Goal: Task Accomplishment & Management: Complete application form

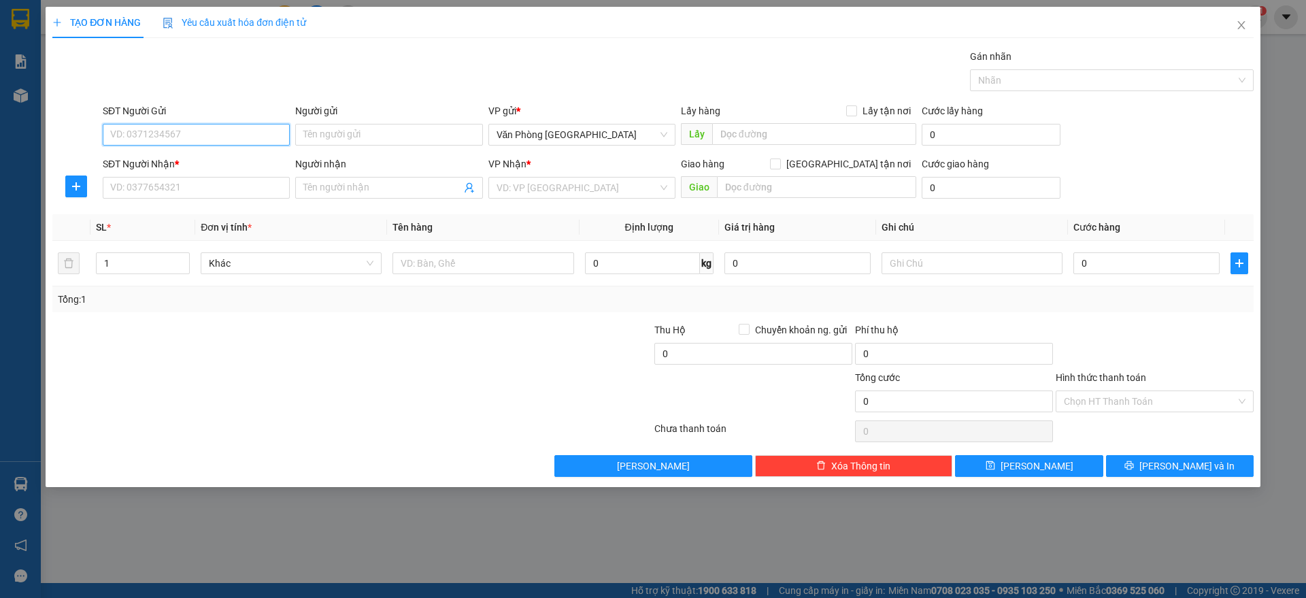
click at [191, 129] on input "SĐT Người Gửi" at bounding box center [196, 135] width 187 height 22
type input "0914156246"
click at [136, 192] on input "SĐT Người Nhận *" at bounding box center [196, 188] width 187 height 22
type input "0968176228"
click at [522, 185] on input "search" at bounding box center [577, 188] width 161 height 20
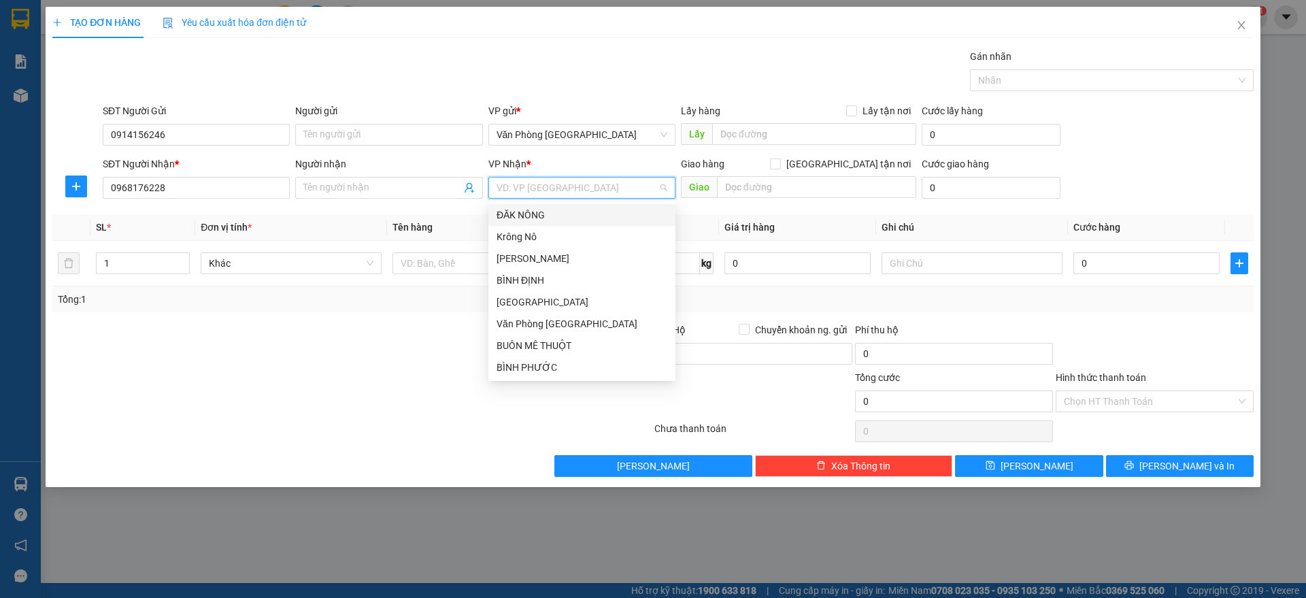
click at [539, 219] on div "ĐĂK NÔNG" at bounding box center [582, 214] width 171 height 15
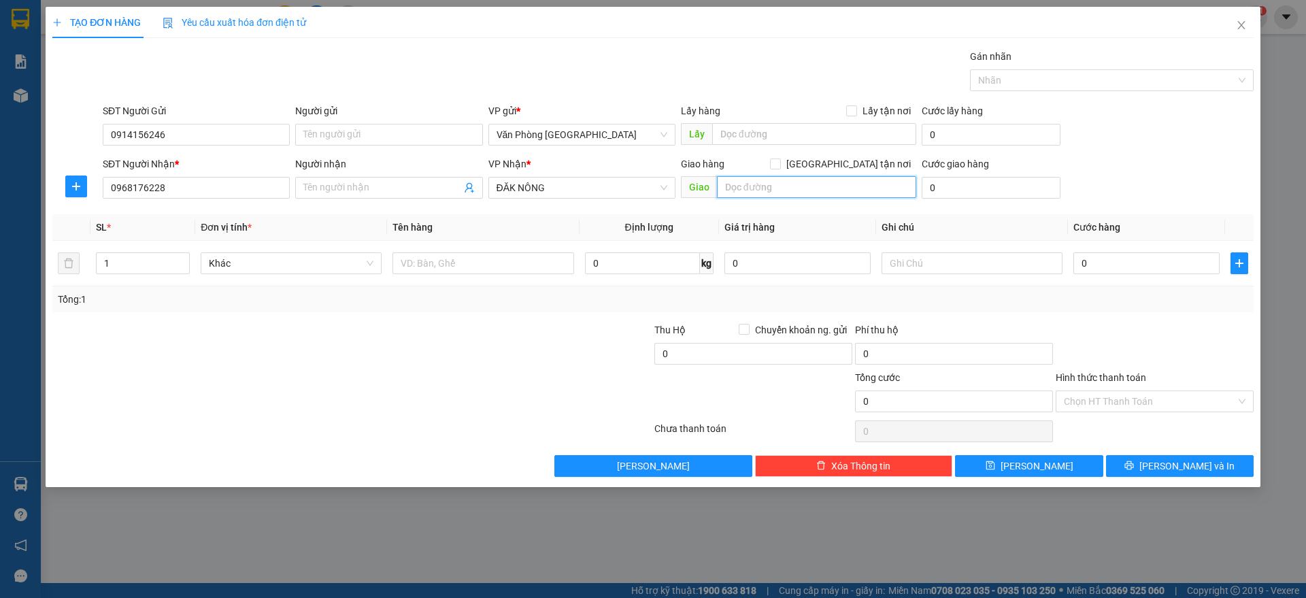
click at [746, 189] on input "text" at bounding box center [816, 187] width 199 height 22
paste input "Đ"
paste input "Ư"
paste input "ỨC"
type input "TUY ĐỨC"
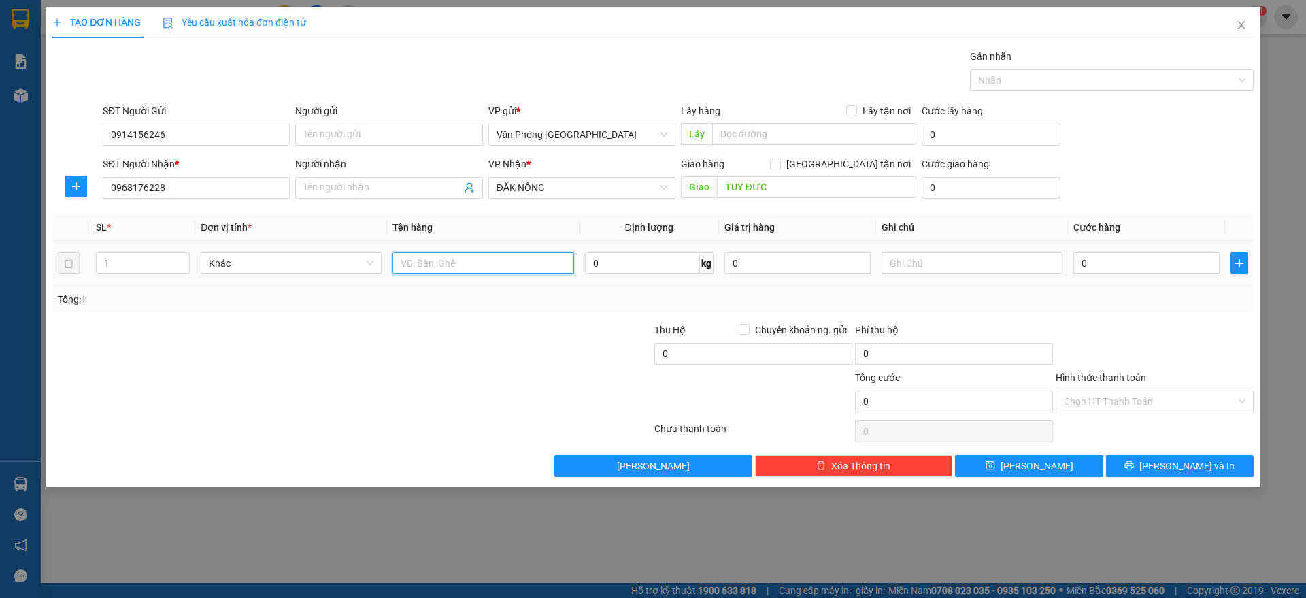
click at [431, 269] on input "text" at bounding box center [483, 263] width 181 height 22
paste input "ỌT"
paste input "À"
type input "1 SỌT GÀ"
click at [1132, 262] on input "0" at bounding box center [1146, 263] width 146 height 22
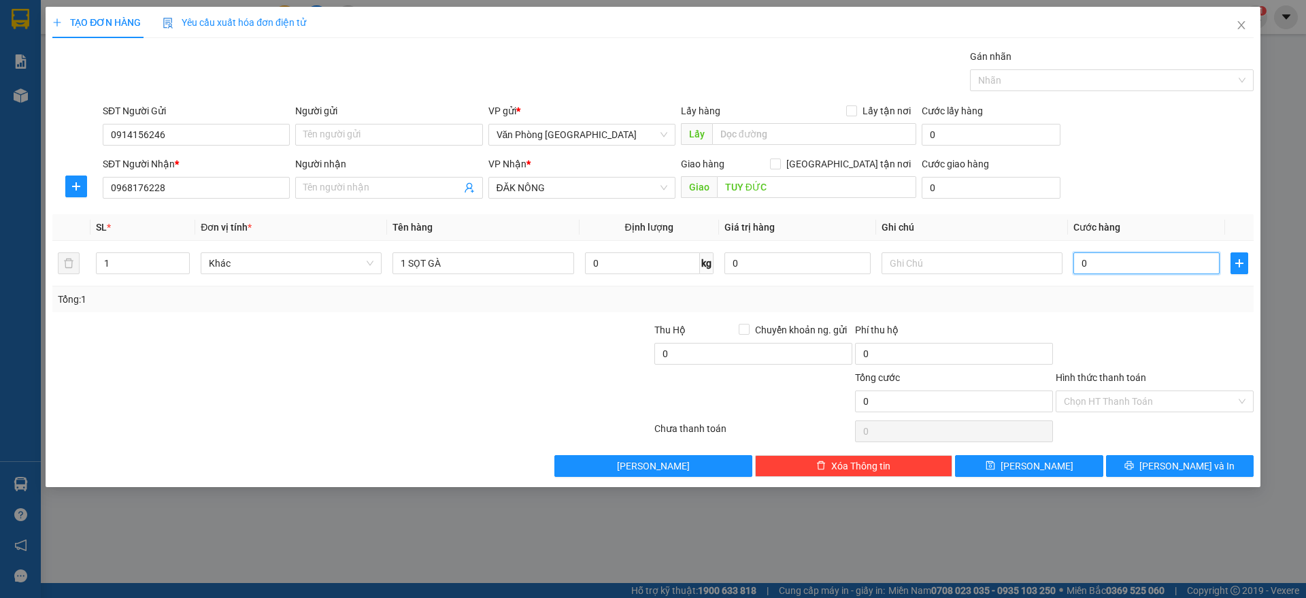
type input "1"
type input "15"
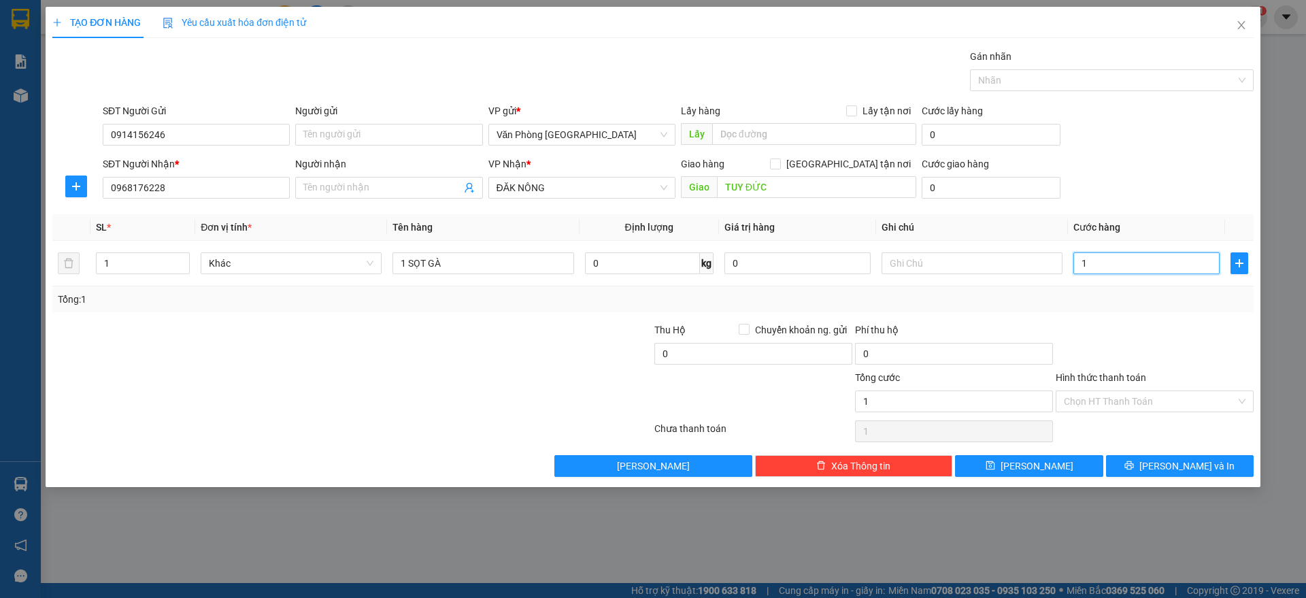
type input "15"
type input "150"
type input "1.500"
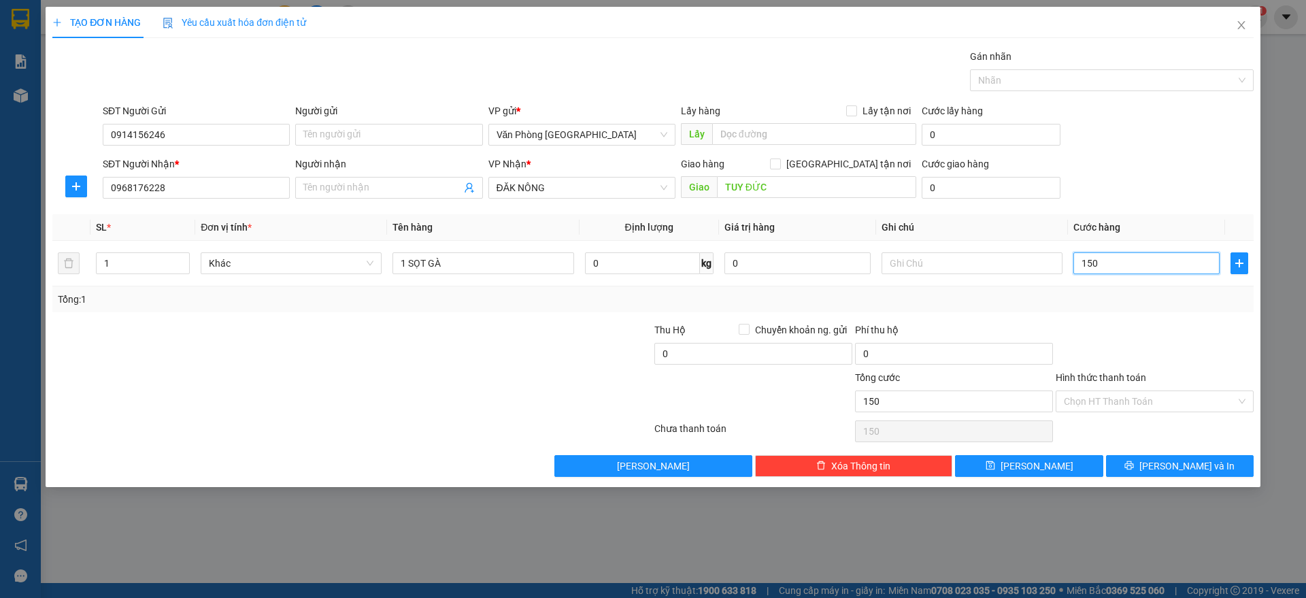
type input "1.500"
type input "15.000"
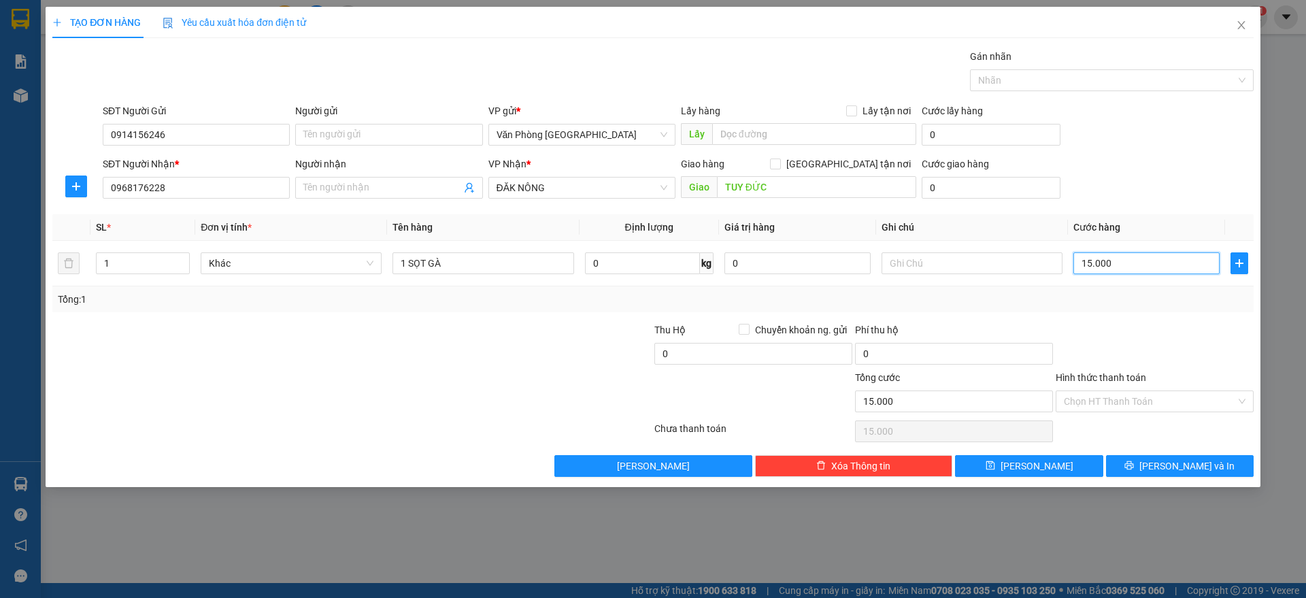
type input "150.000"
click at [1125, 401] on input "Hình thức thanh toán" at bounding box center [1150, 401] width 172 height 20
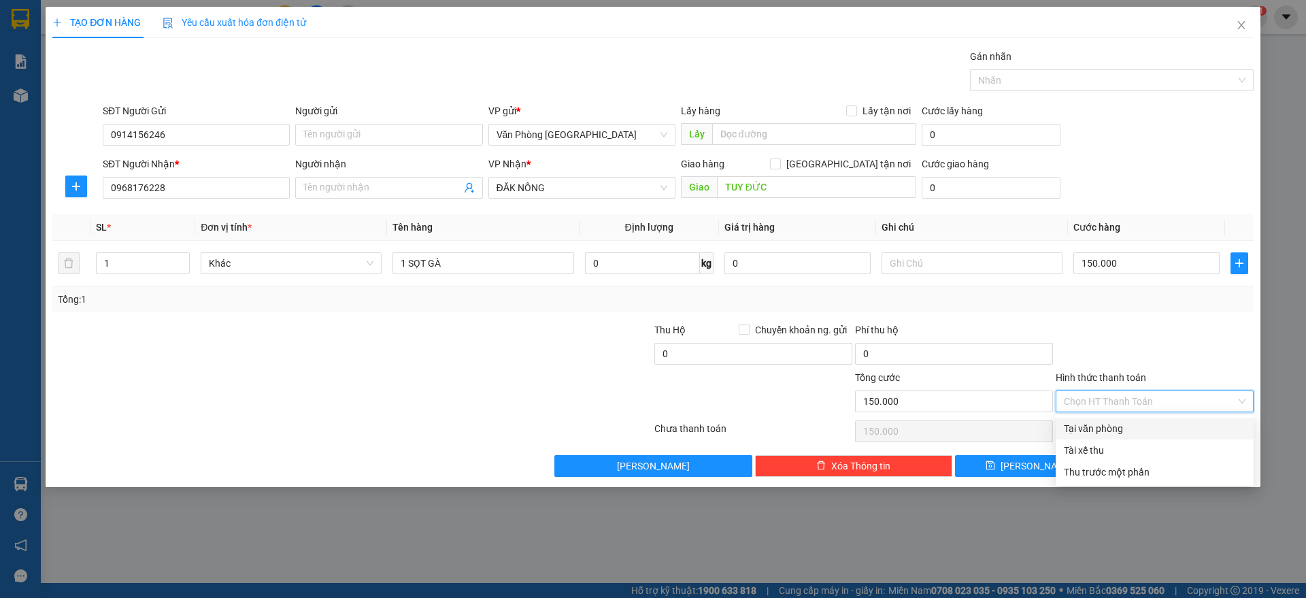
click at [1171, 316] on div "Transit Pickup Surcharge Ids Transit Deliver Surcharge Ids Transit Deliver Surc…" at bounding box center [652, 263] width 1201 height 428
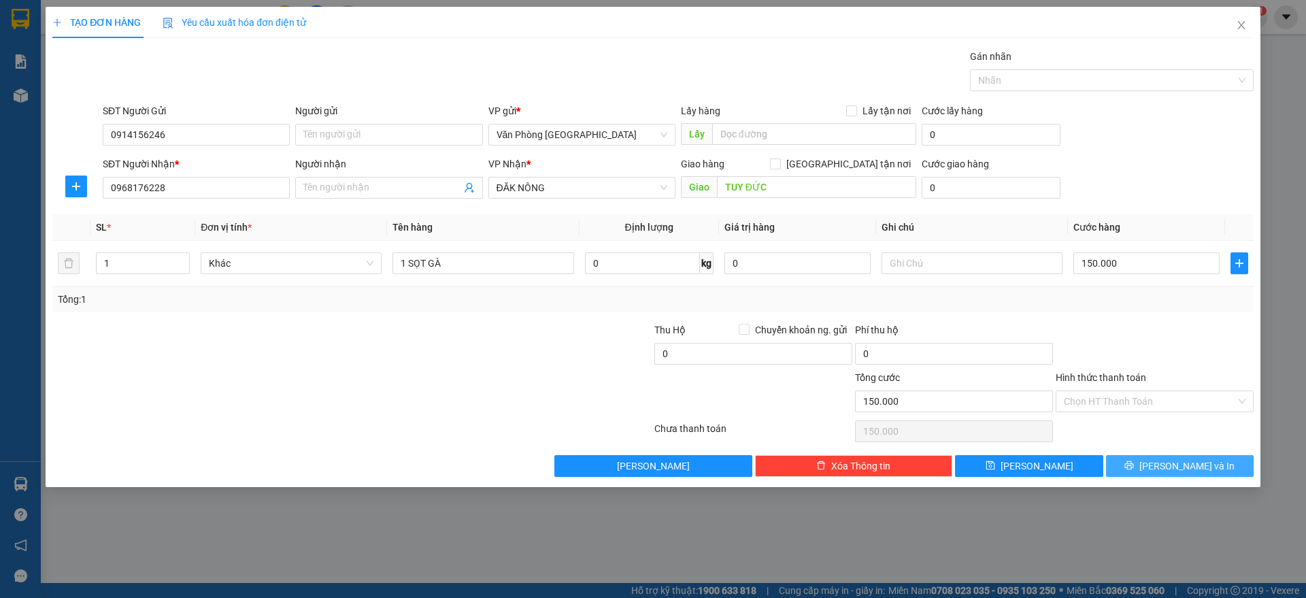
click at [1171, 464] on span "[PERSON_NAME] và In" at bounding box center [1186, 466] width 95 height 15
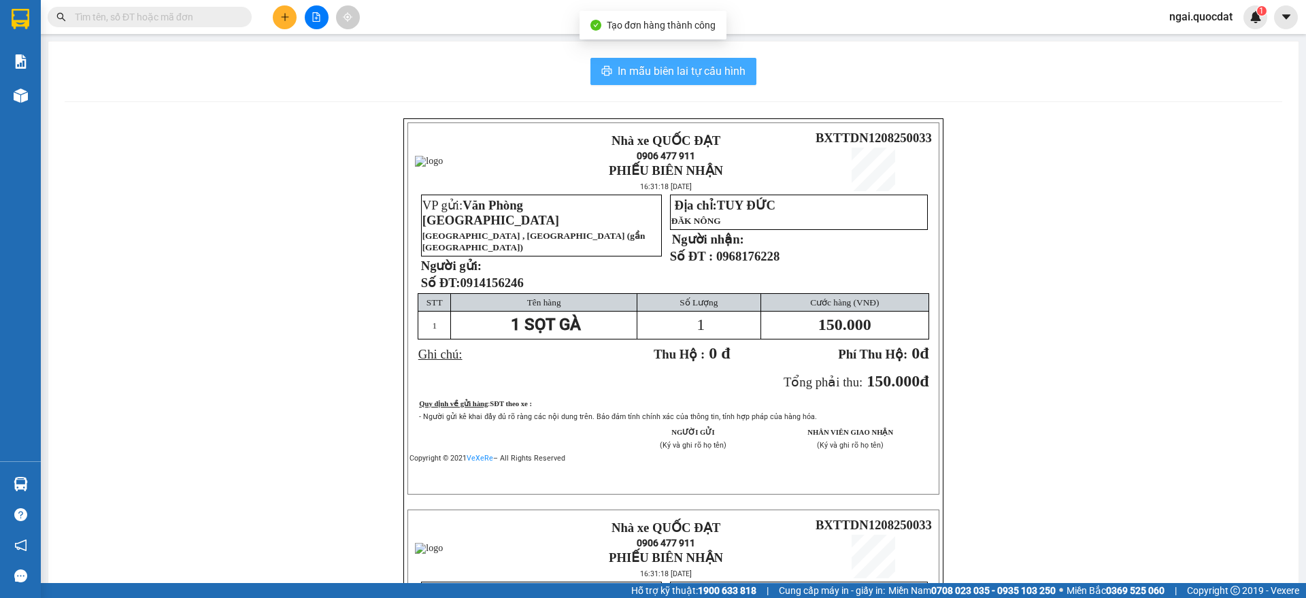
click at [668, 61] on button "In mẫu biên lai tự cấu hình" at bounding box center [673, 71] width 166 height 27
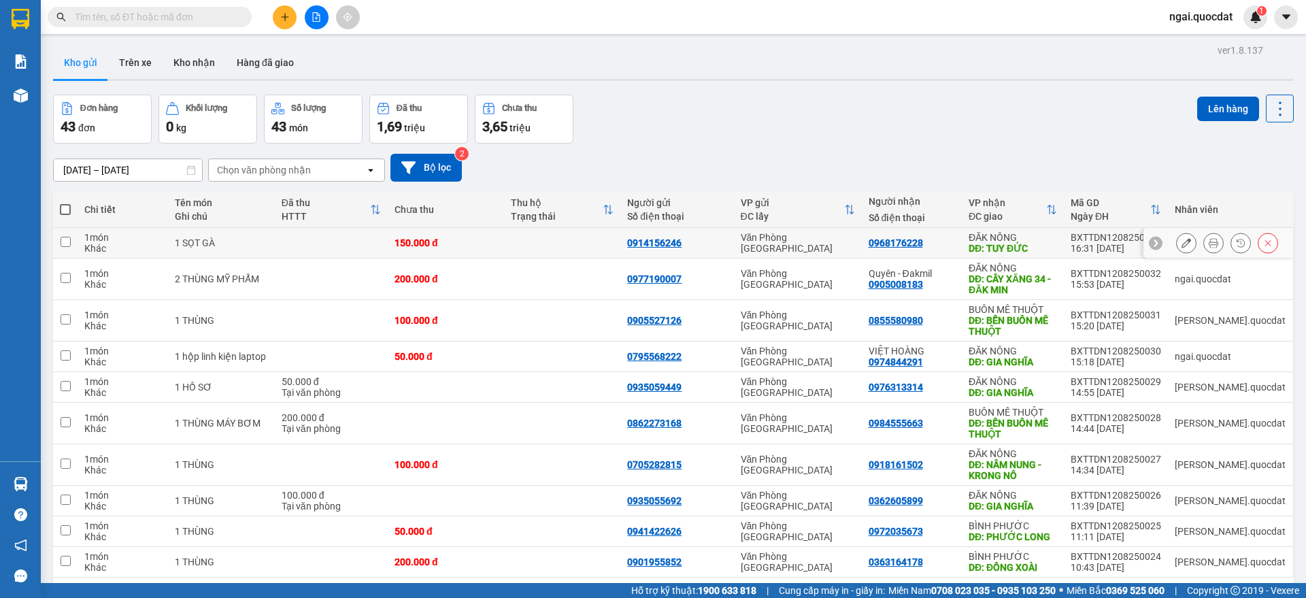
click at [1182, 241] on icon at bounding box center [1187, 243] width 10 height 10
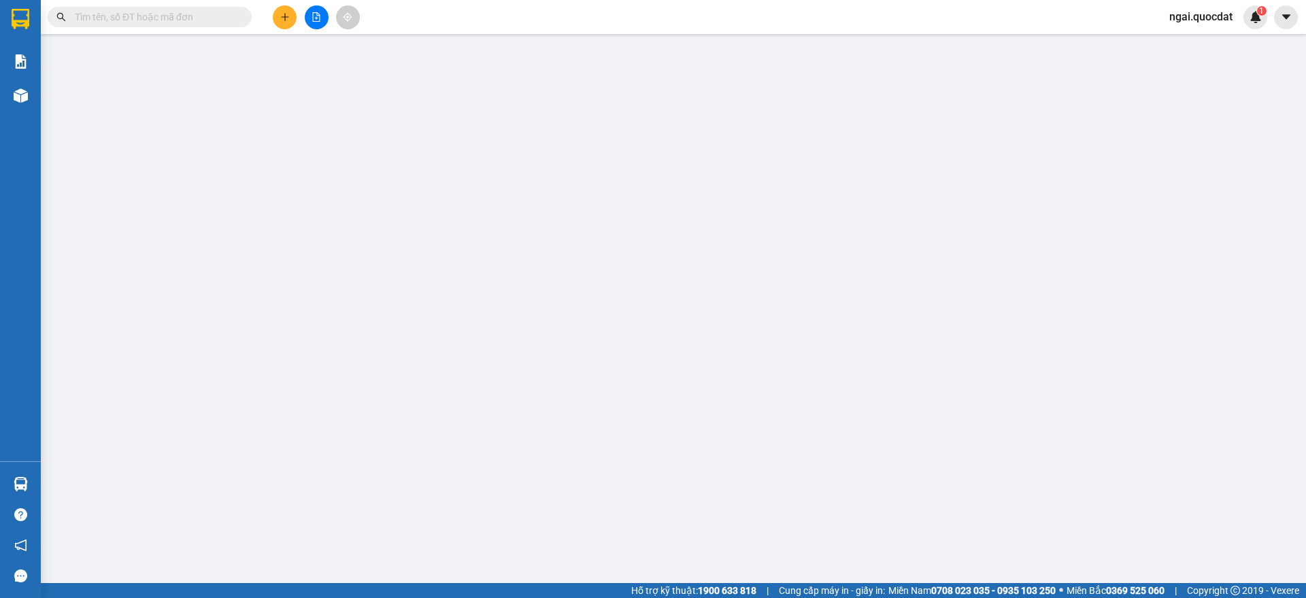
type input "0914156246"
type input "0968176228"
type input "TUY ĐỨC"
type input "150.000"
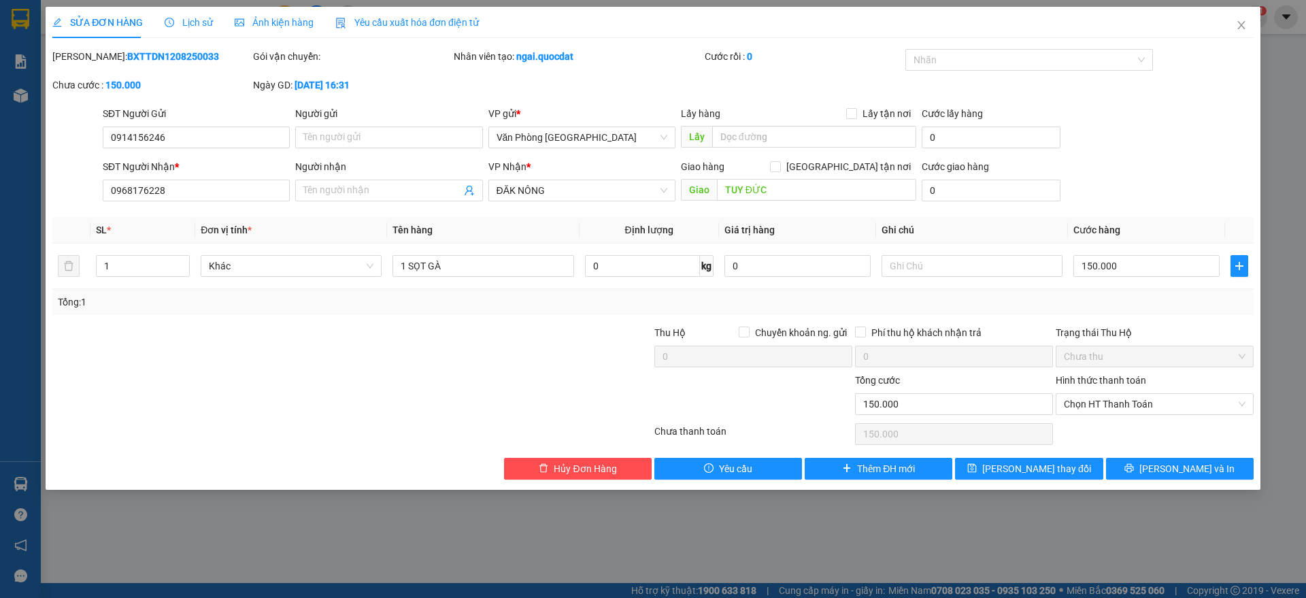
click at [904, 369] on div "0" at bounding box center [954, 359] width 198 height 27
click at [778, 373] on div at bounding box center [753, 397] width 201 height 48
click at [193, 144] on input "0914156246" at bounding box center [196, 138] width 187 height 22
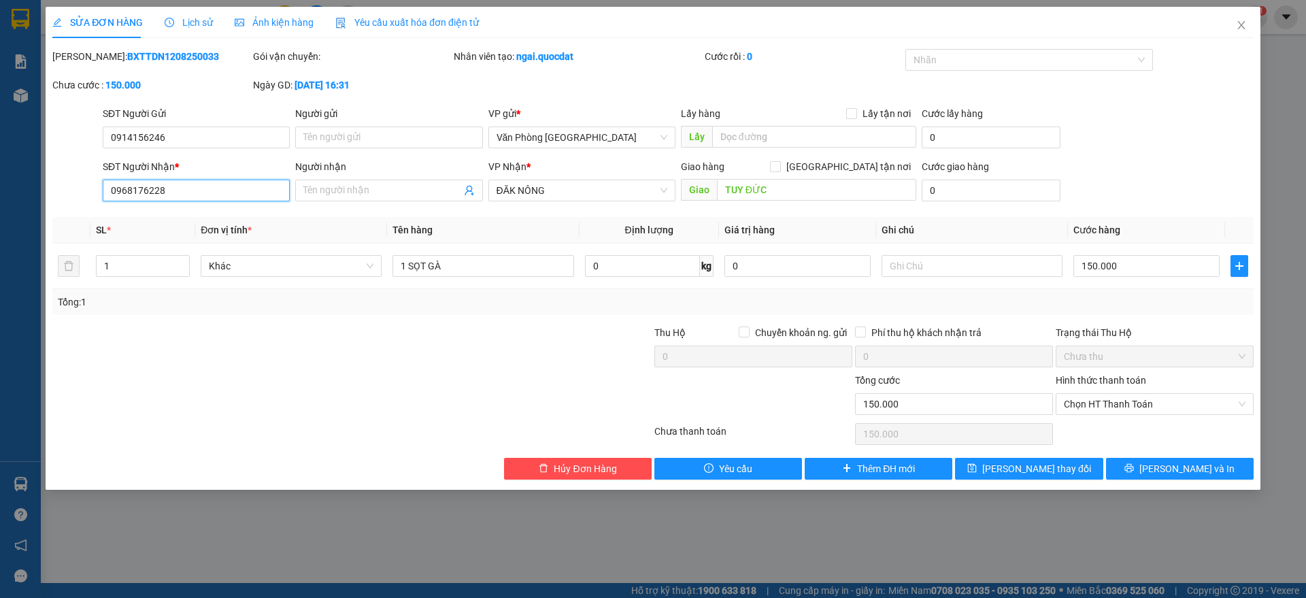
click at [154, 183] on input "0968176228" at bounding box center [196, 191] width 187 height 22
click at [275, 235] on th "Đơn vị tính *" at bounding box center [291, 230] width 192 height 27
click at [533, 473] on button "Hủy Đơn Hàng" at bounding box center [578, 469] width 148 height 22
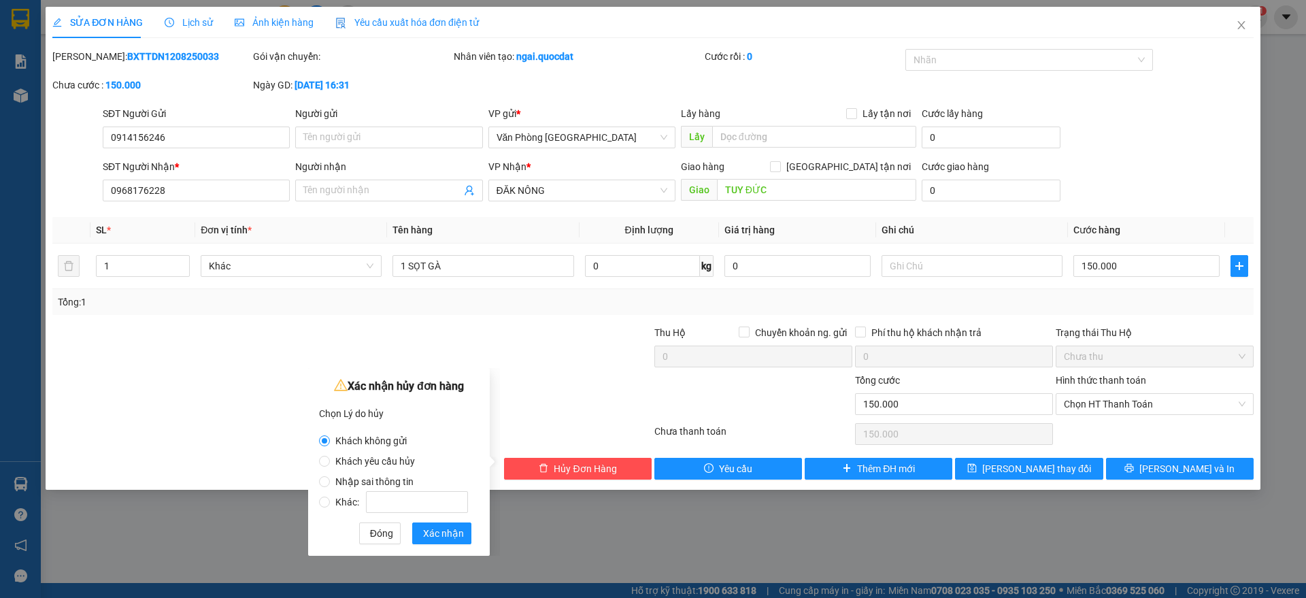
click at [385, 480] on span "Nhập sai thông tin" at bounding box center [374, 481] width 89 height 11
click at [330, 480] on input "Nhập sai thông tin" at bounding box center [324, 481] width 11 height 11
radio input "true"
radio input "false"
click at [431, 533] on span "Xác nhận" at bounding box center [443, 533] width 41 height 15
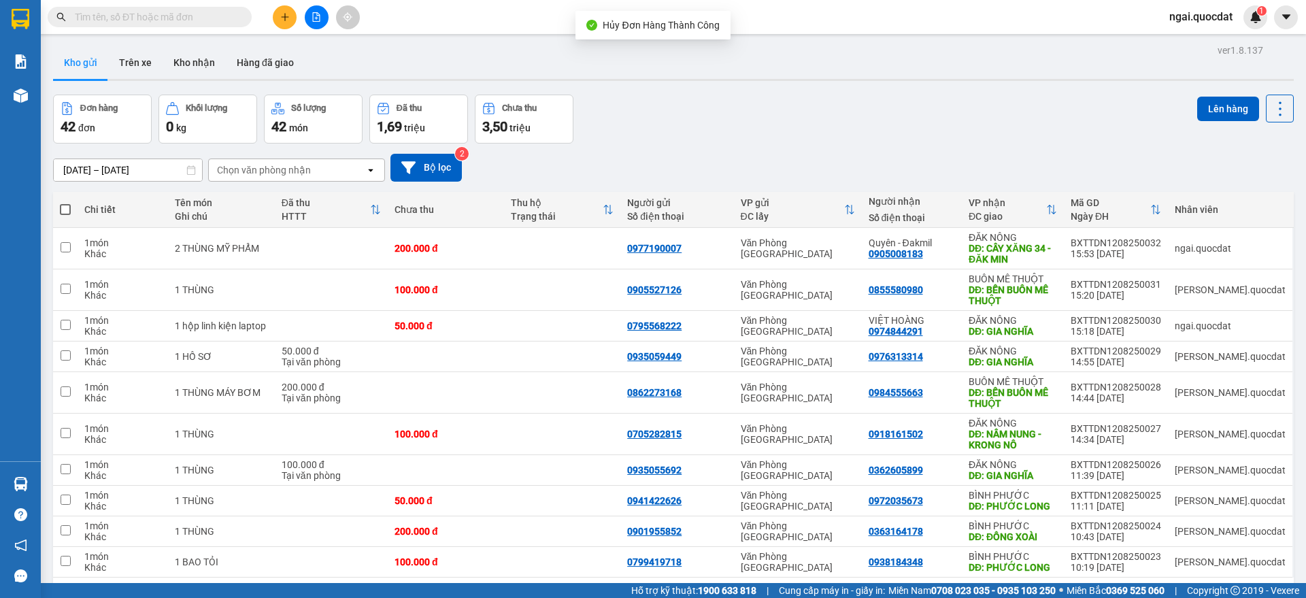
click at [265, 18] on div at bounding box center [316, 17] width 102 height 24
click at [278, 18] on button at bounding box center [285, 17] width 24 height 24
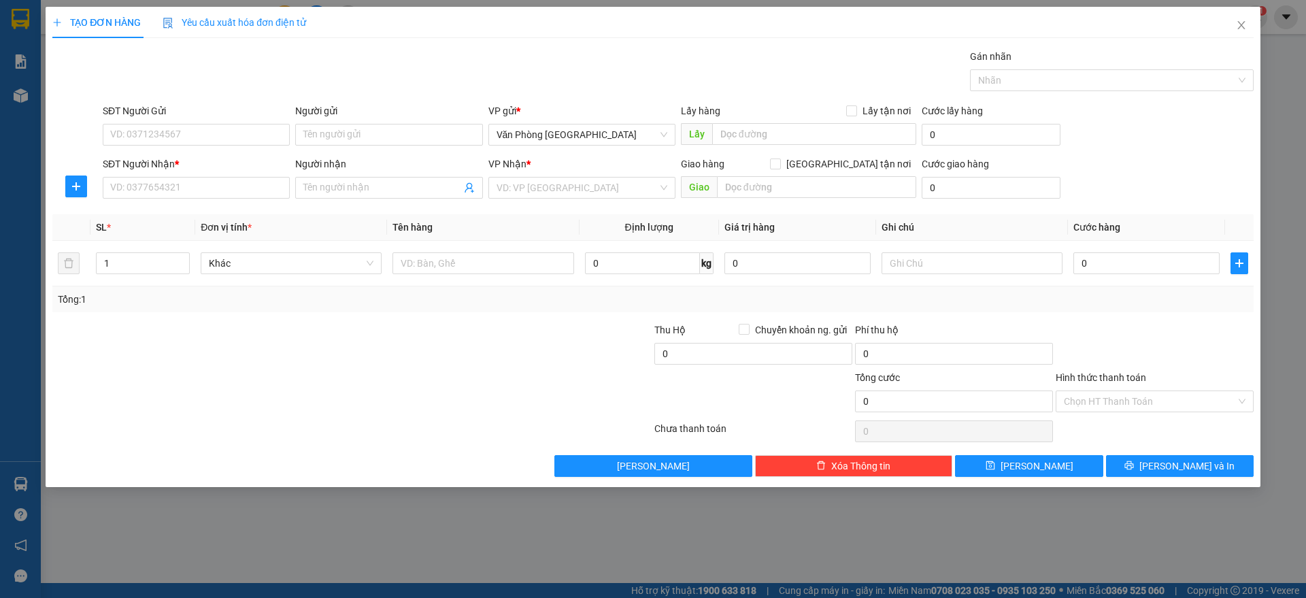
click at [165, 120] on div "SĐT Người Gửi" at bounding box center [196, 113] width 187 height 20
click at [171, 137] on input "SĐT Người Gửi" at bounding box center [196, 135] width 187 height 22
paste input "0914156246"
type input "0914156246"
click at [189, 187] on input "SĐT Người Nhận *" at bounding box center [196, 188] width 187 height 22
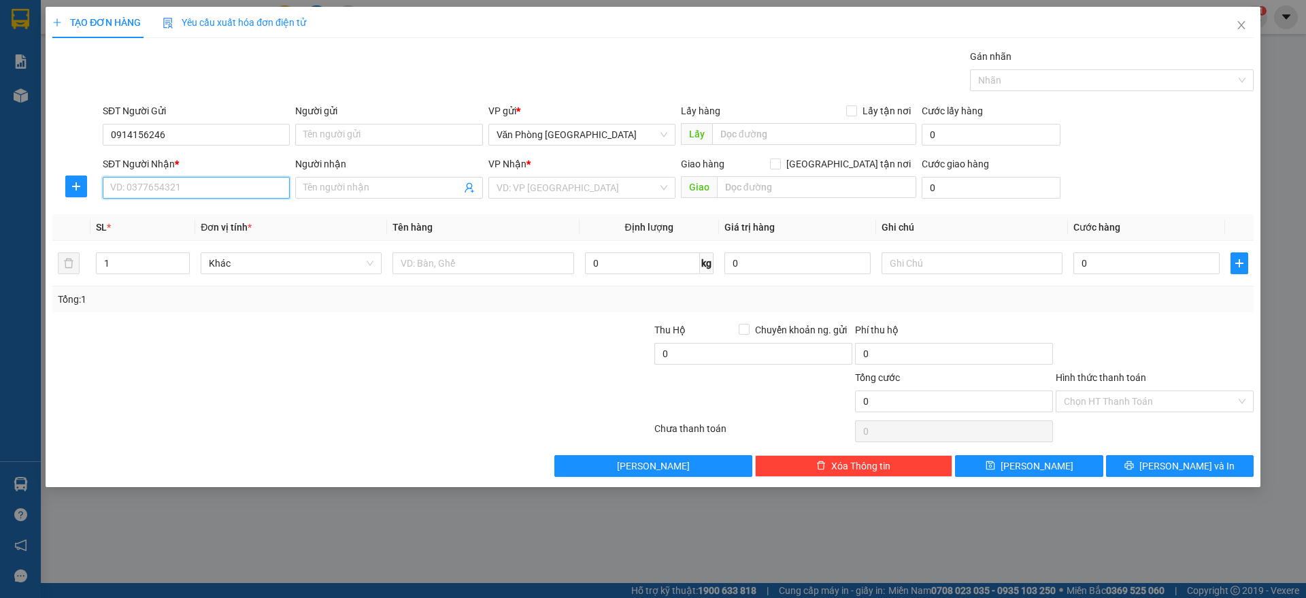
click at [200, 182] on input "SĐT Người Nhận *" at bounding box center [196, 188] width 187 height 22
paste input "0968176228"
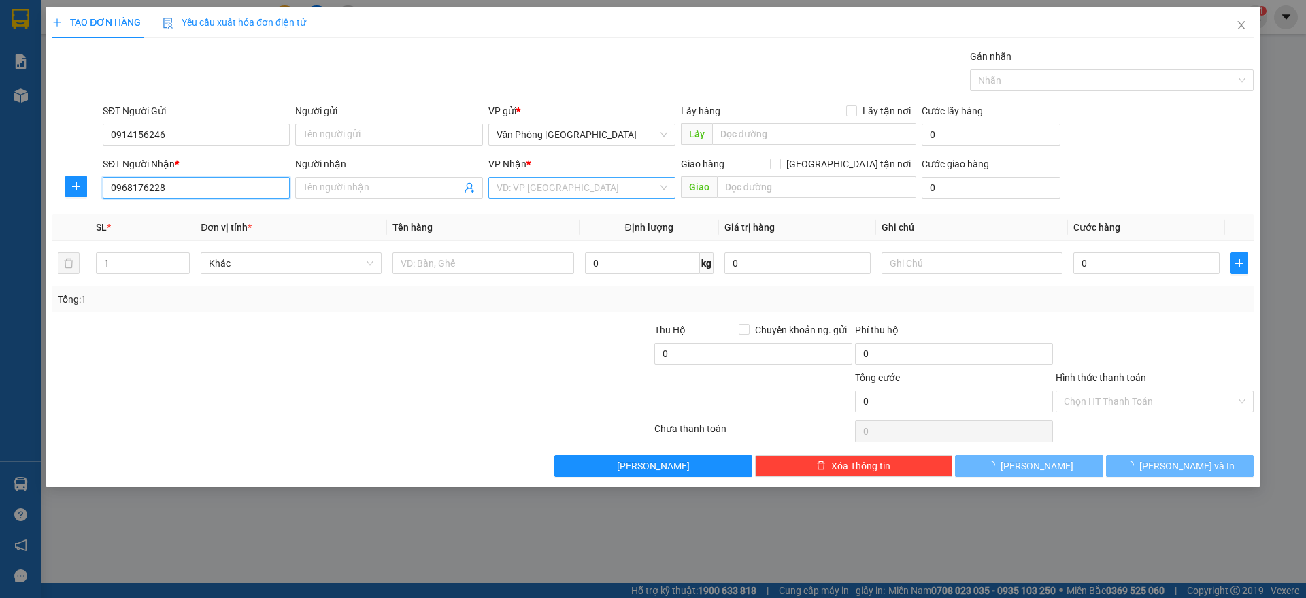
type input "0968176228"
click at [601, 184] on input "search" at bounding box center [577, 188] width 161 height 20
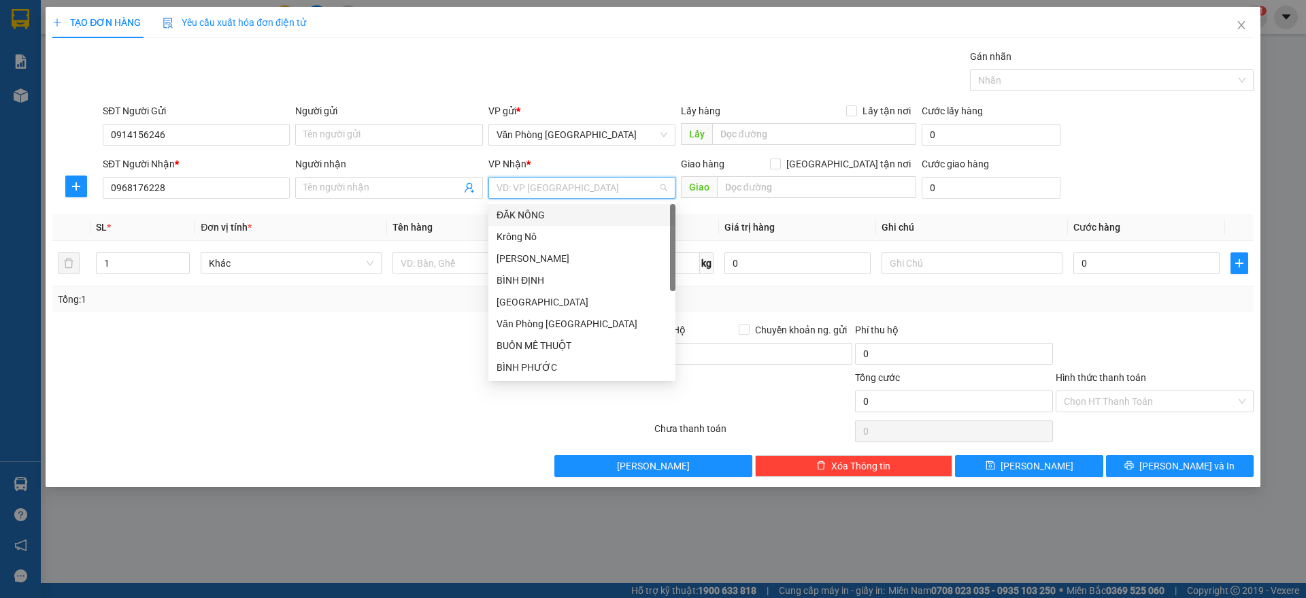
click at [577, 211] on div "ĐĂK NÔNG" at bounding box center [582, 214] width 171 height 15
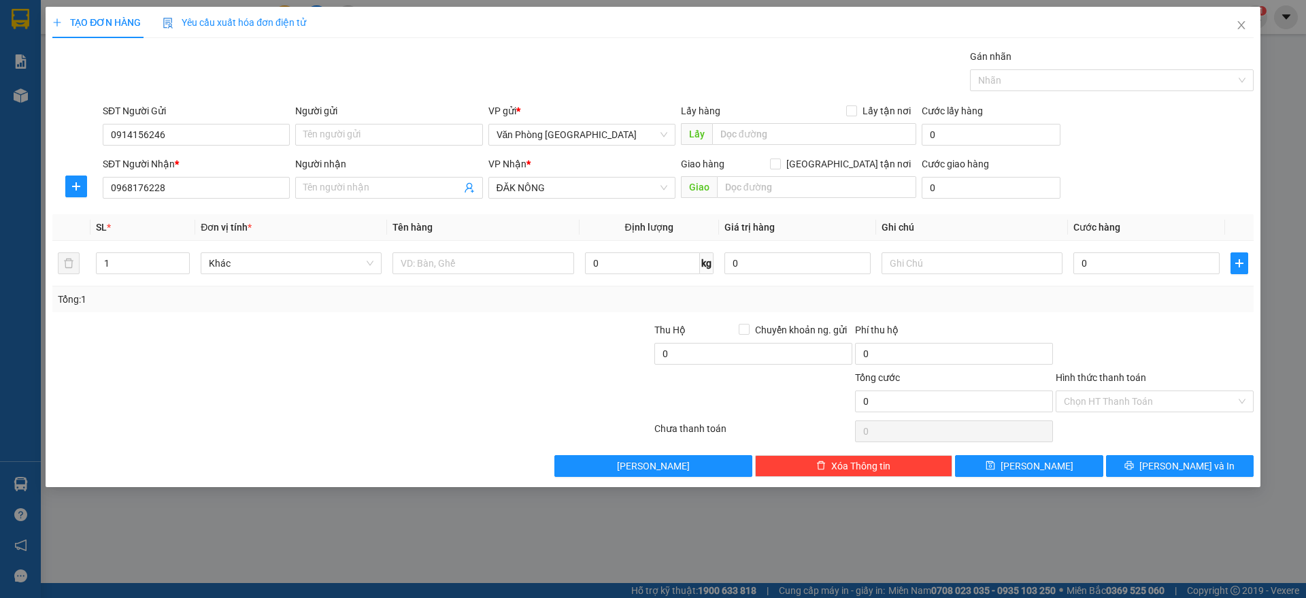
click at [744, 174] on div "Giao hàng [GEOGRAPHIC_DATA] tận nơi" at bounding box center [798, 166] width 235 height 20
click at [745, 187] on input "text" at bounding box center [816, 187] width 199 height 22
paste input "Đ"
paste input "Ư"
paste input "ỨC"
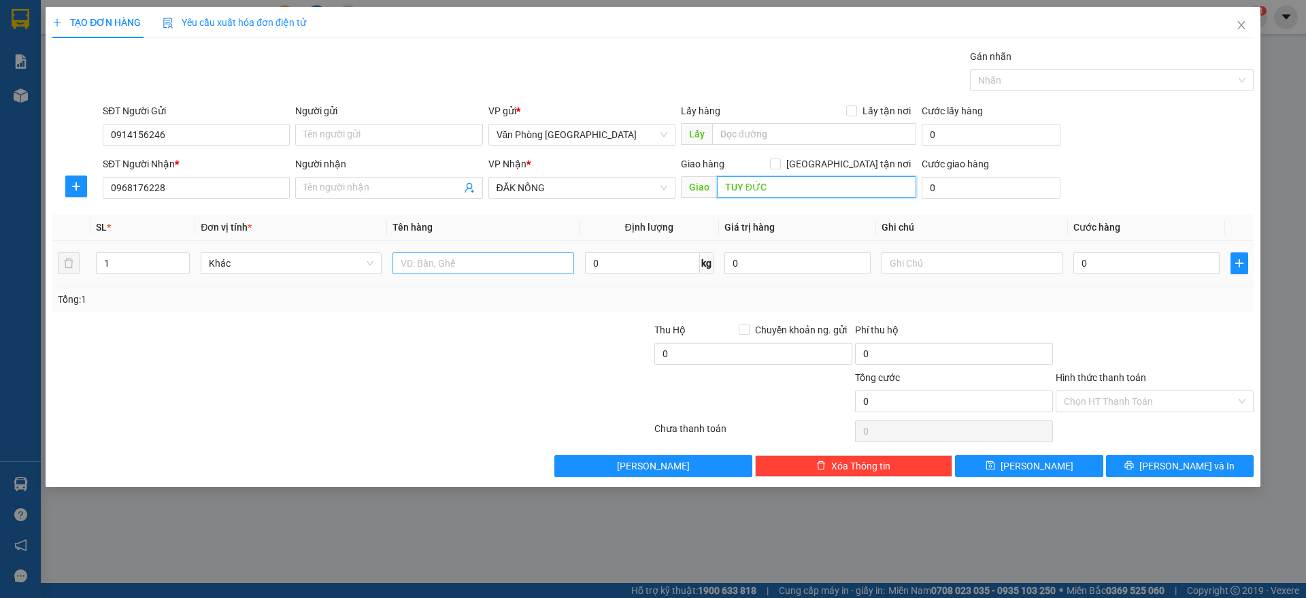
type input "TUY ĐỨC"
click at [534, 266] on input "text" at bounding box center [483, 263] width 181 height 22
paste input "ỌT"
paste input "À"
type input "1 SỌT GÀ"
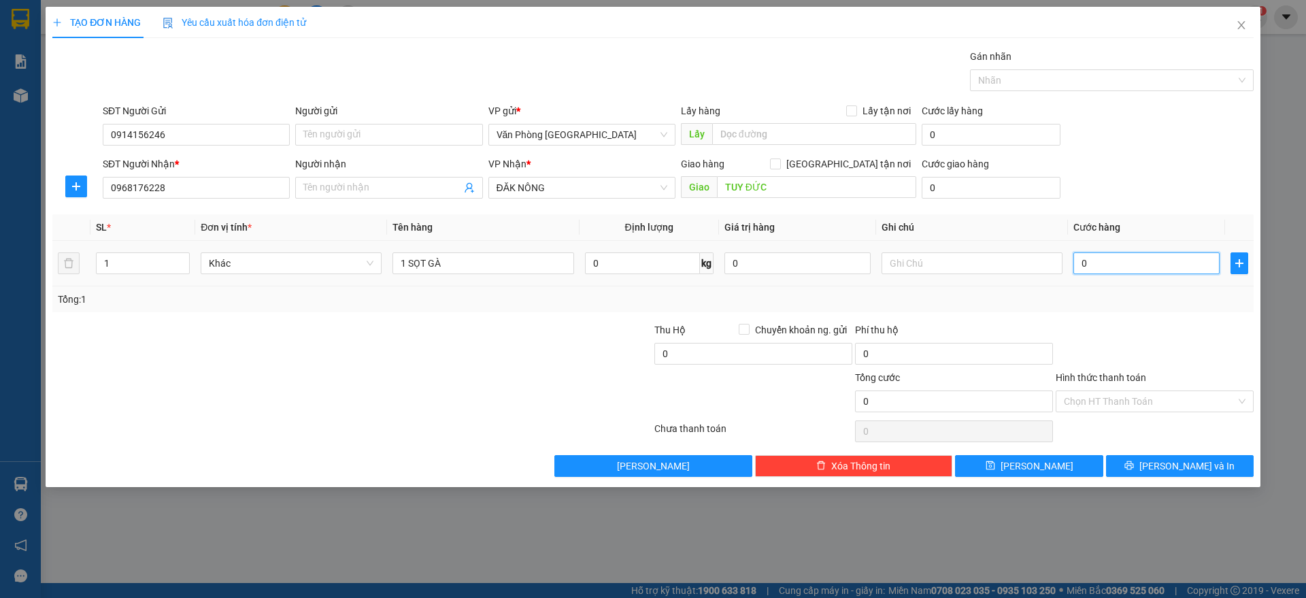
click at [1107, 262] on input "0" at bounding box center [1146, 263] width 146 height 22
type input "1"
type input "15"
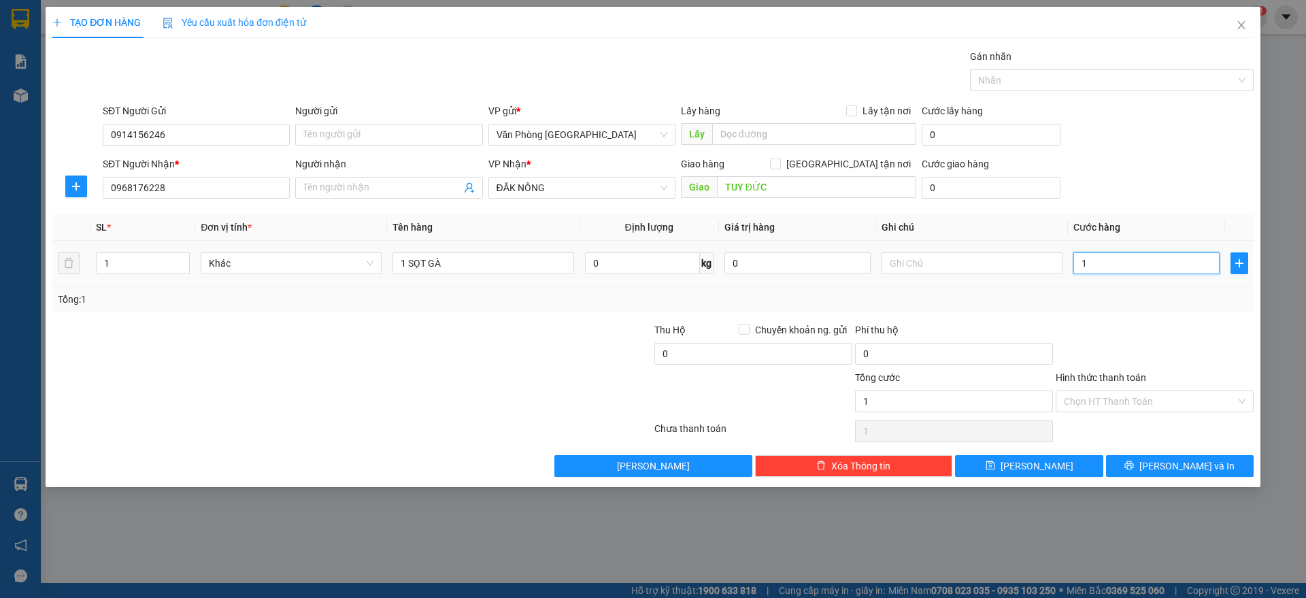
type input "15"
type input "150"
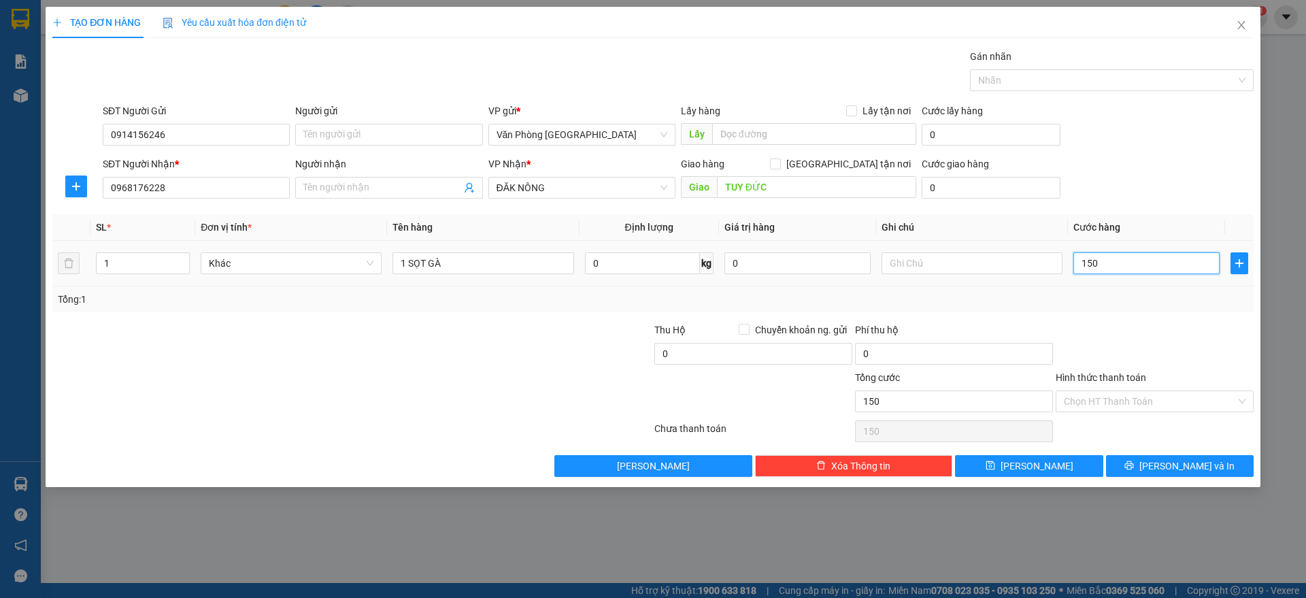
type input "1.500"
type input "15.000"
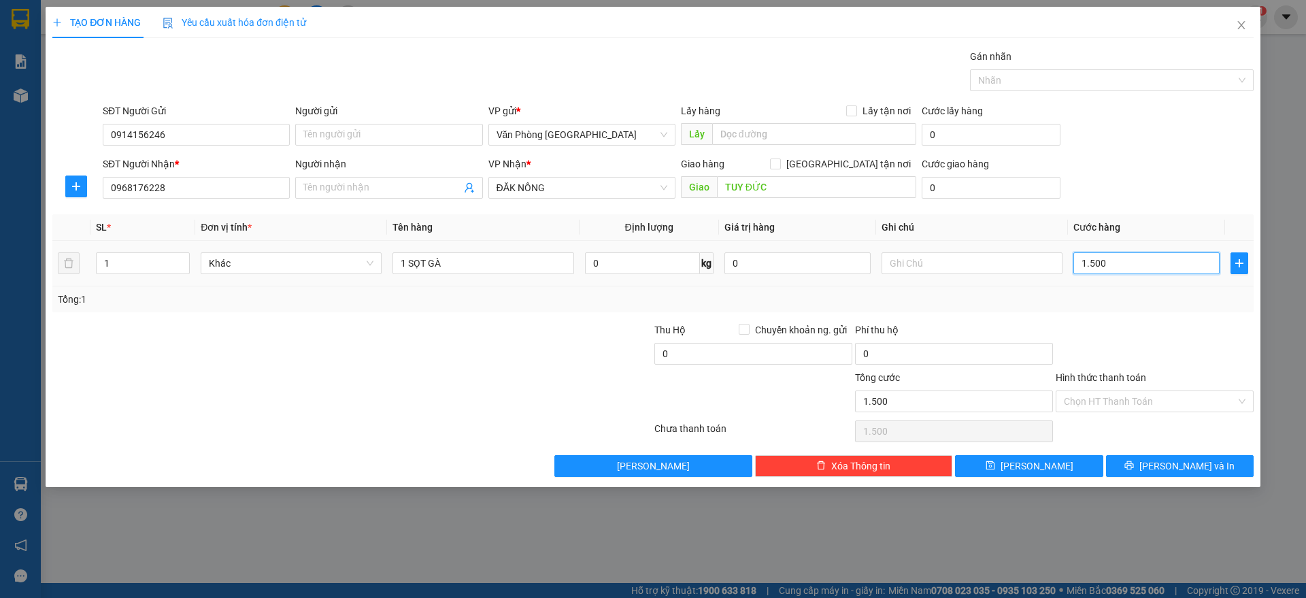
type input "15.000"
type input "150.000"
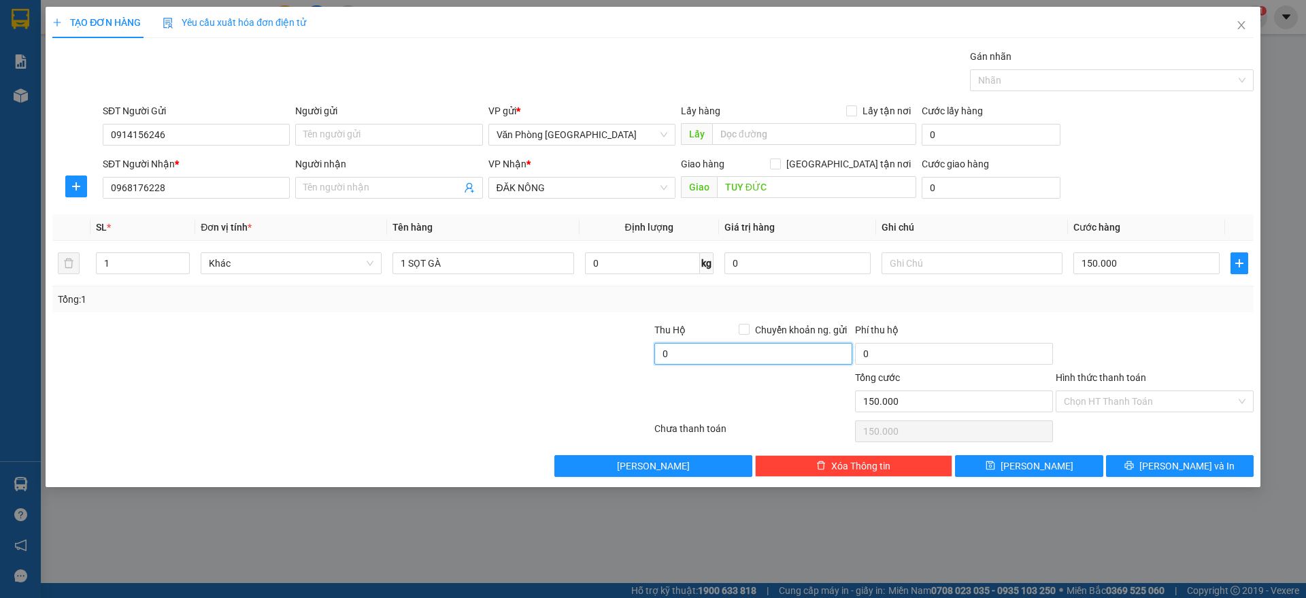
click at [803, 363] on input "0" at bounding box center [753, 354] width 198 height 22
type input "250.000"
click at [657, 388] on div at bounding box center [753, 394] width 201 height 48
click at [1163, 461] on button "[PERSON_NAME] và In" at bounding box center [1180, 466] width 148 height 22
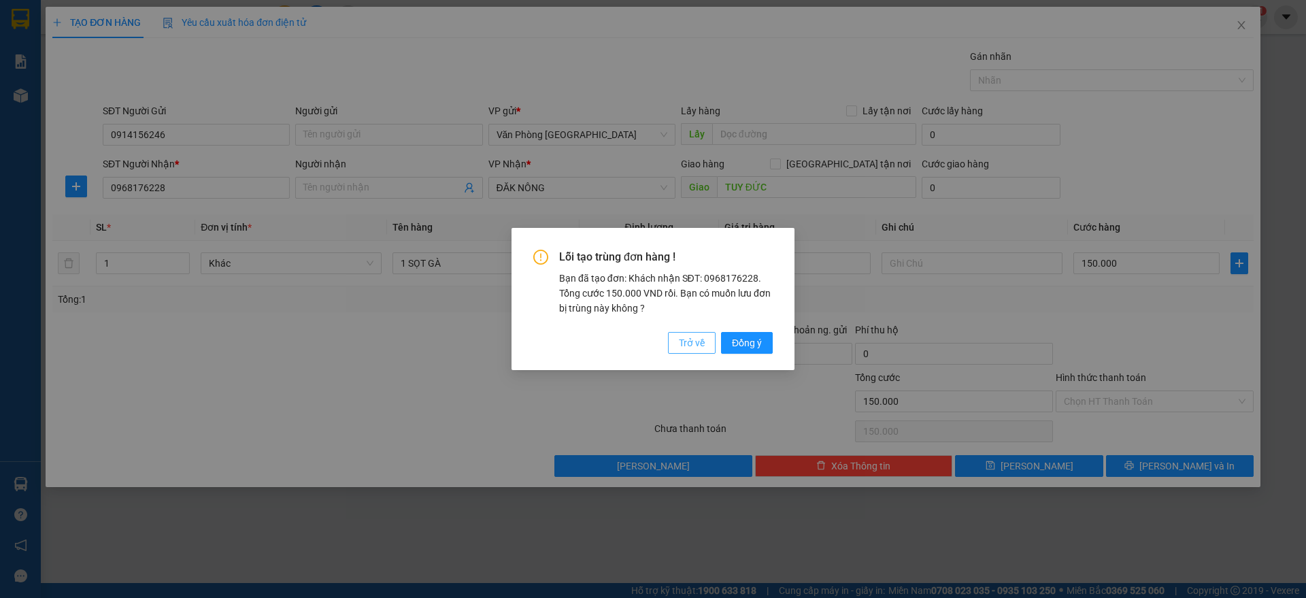
click at [687, 341] on span "Trở về" at bounding box center [692, 342] width 26 height 15
type input "0"
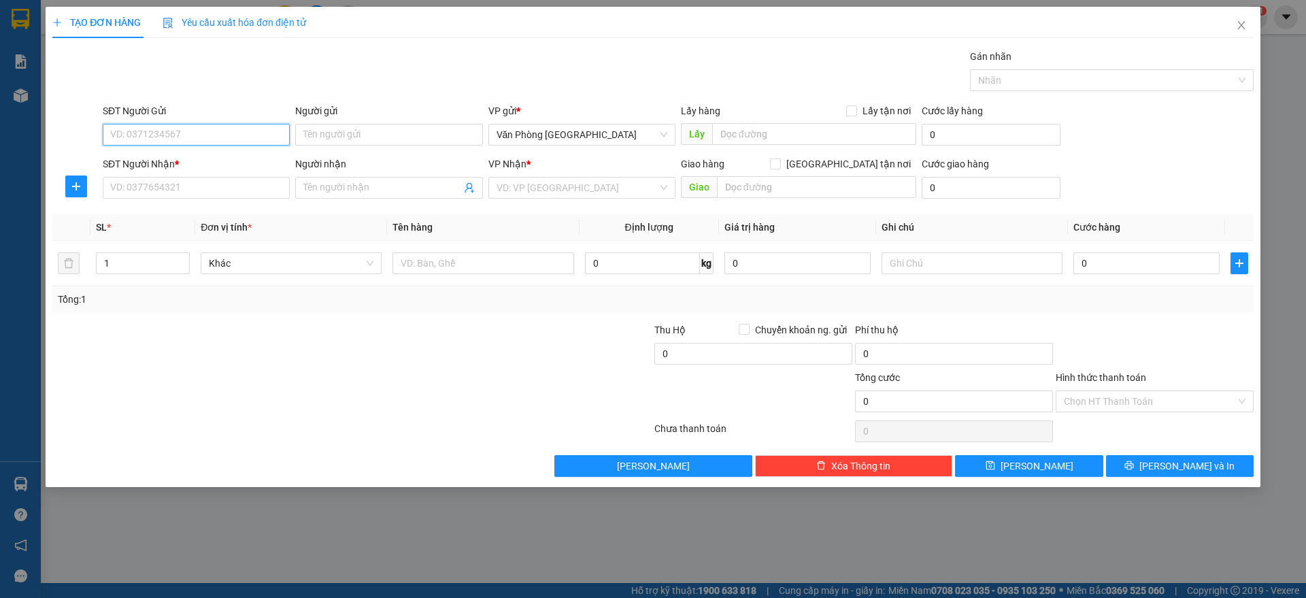
click at [241, 127] on input "SĐT Người Gửi" at bounding box center [196, 135] width 187 height 22
click at [669, 115] on div "VP gửi *" at bounding box center [581, 110] width 187 height 15
click at [241, 133] on input "SĐT Người Gửi" at bounding box center [196, 135] width 187 height 22
paste input "0914156246"
type input "0914156246"
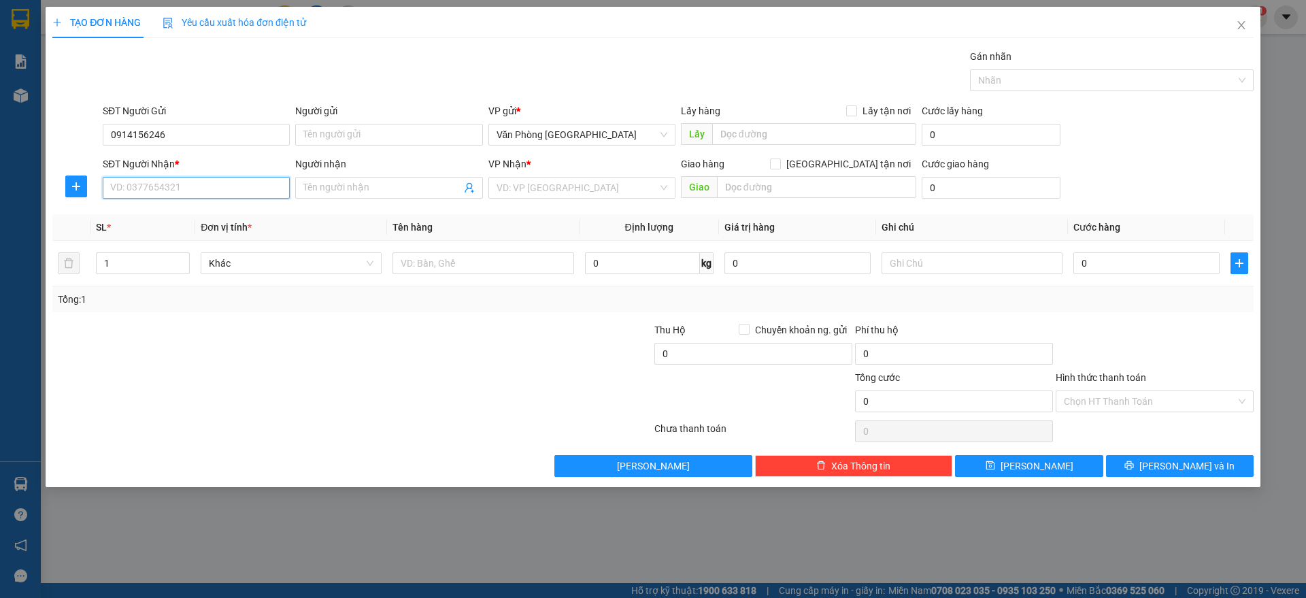
click at [200, 177] on input "SĐT Người Nhận *" at bounding box center [196, 188] width 187 height 22
click at [176, 188] on input "SĐT Người Nhận *" at bounding box center [196, 188] width 187 height 22
paste input "0968176228"
type input "0968176228"
click at [540, 193] on input "search" at bounding box center [577, 188] width 161 height 20
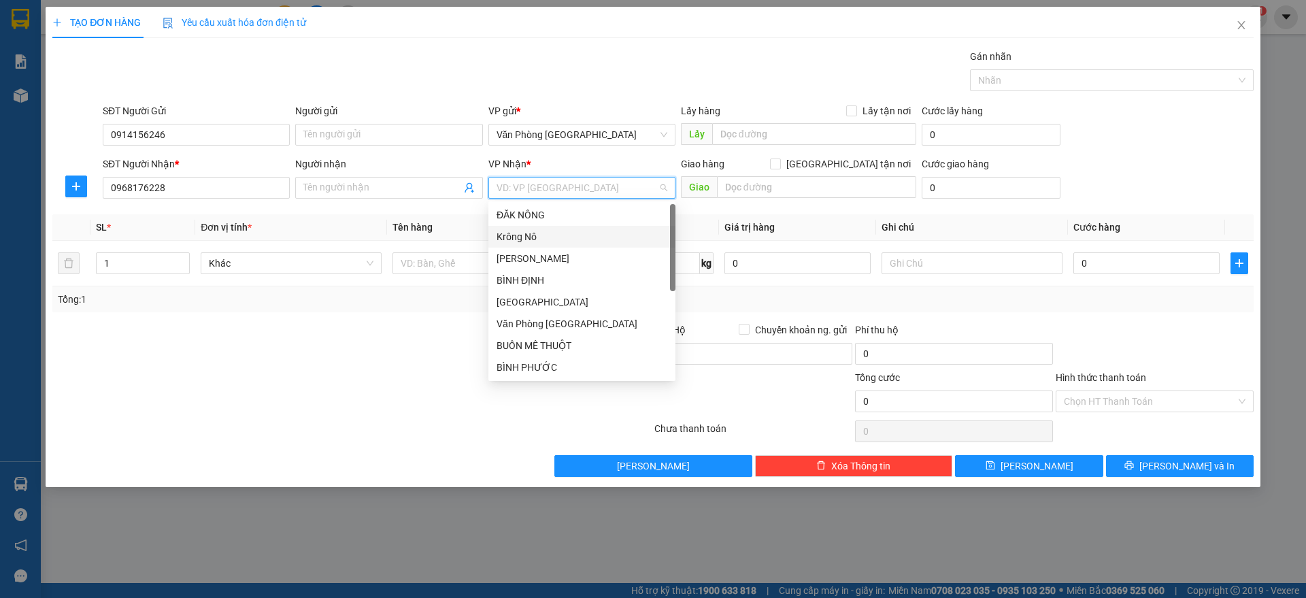
click at [556, 211] on div "ĐĂK NÔNG" at bounding box center [582, 214] width 171 height 15
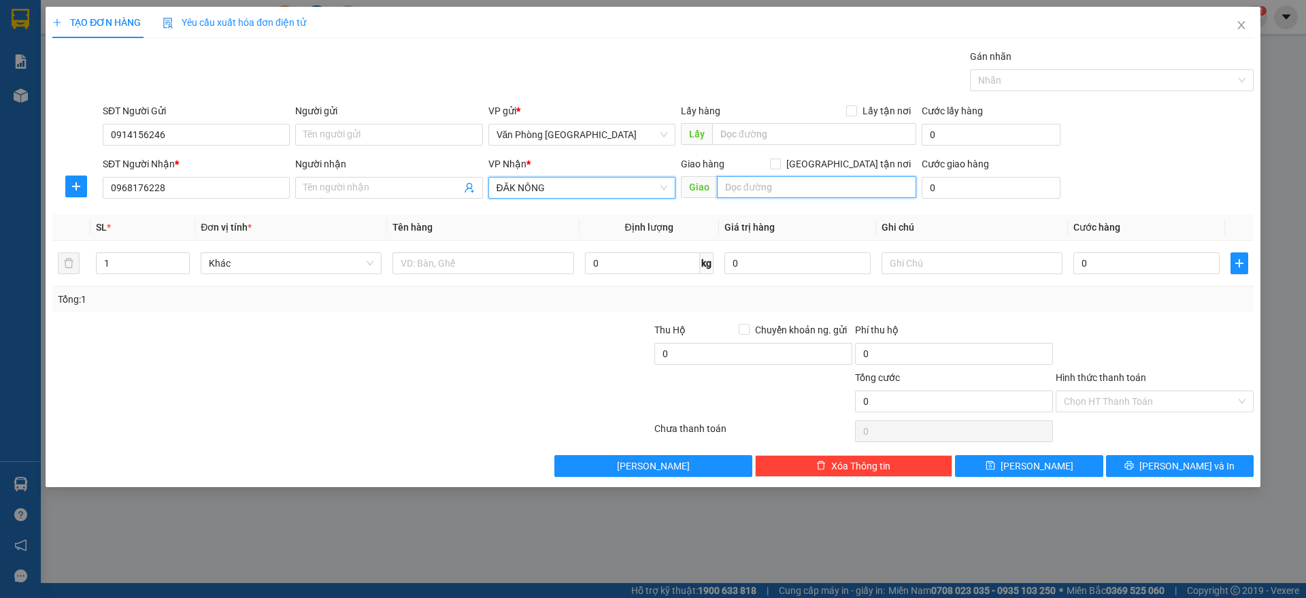
click at [727, 187] on input "text" at bounding box center [816, 187] width 199 height 22
type input "U"
paste input "Đ"
paste input "Ư"
paste input "ỨC"
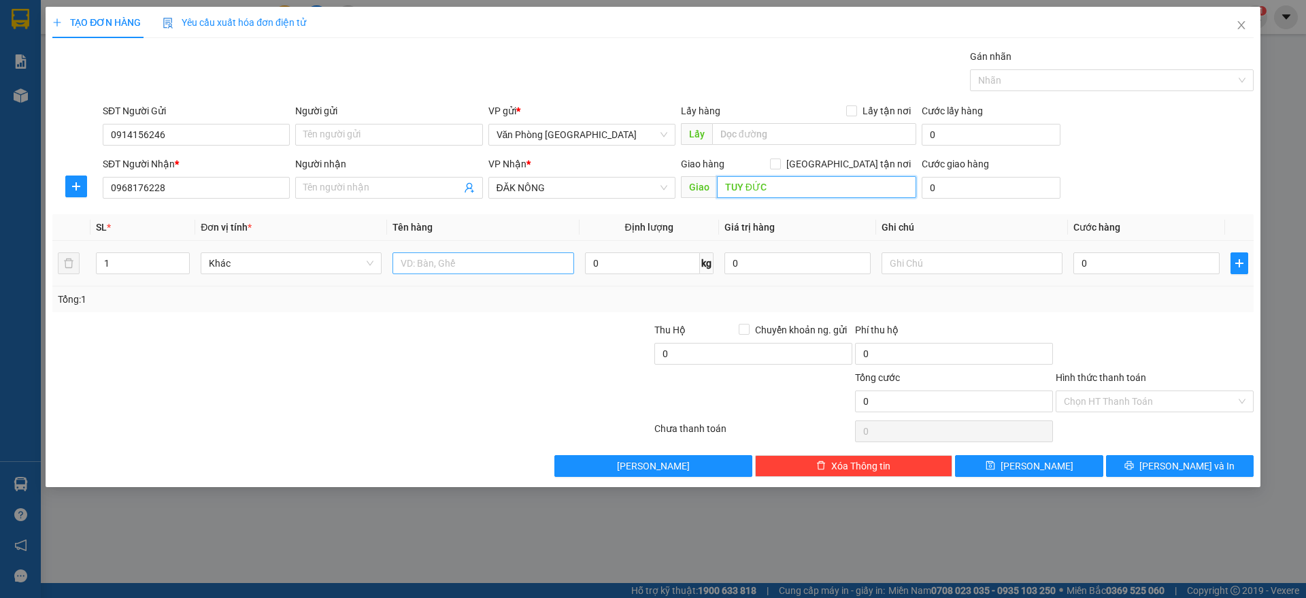
type input "TUY ĐỨC"
click at [489, 255] on input "text" at bounding box center [483, 263] width 181 height 22
paste input "ỌT"
paste input "À"
type input "1 SỌT GÀ"
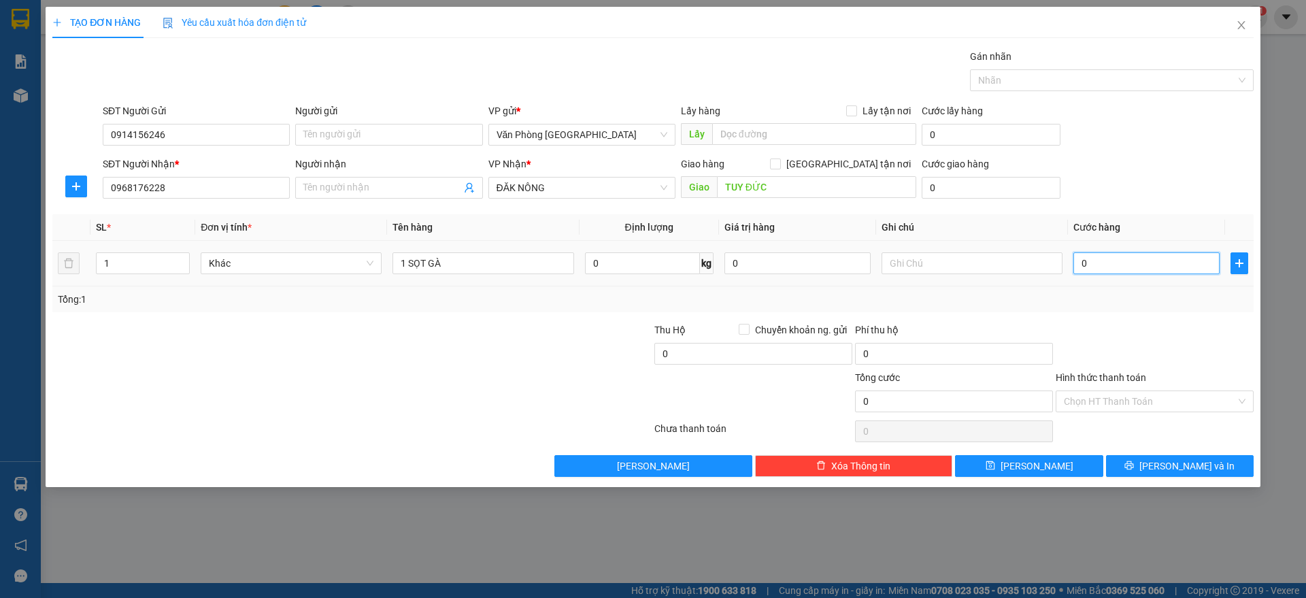
click at [1126, 269] on input "0" at bounding box center [1146, 263] width 146 height 22
type input "1"
type input "15"
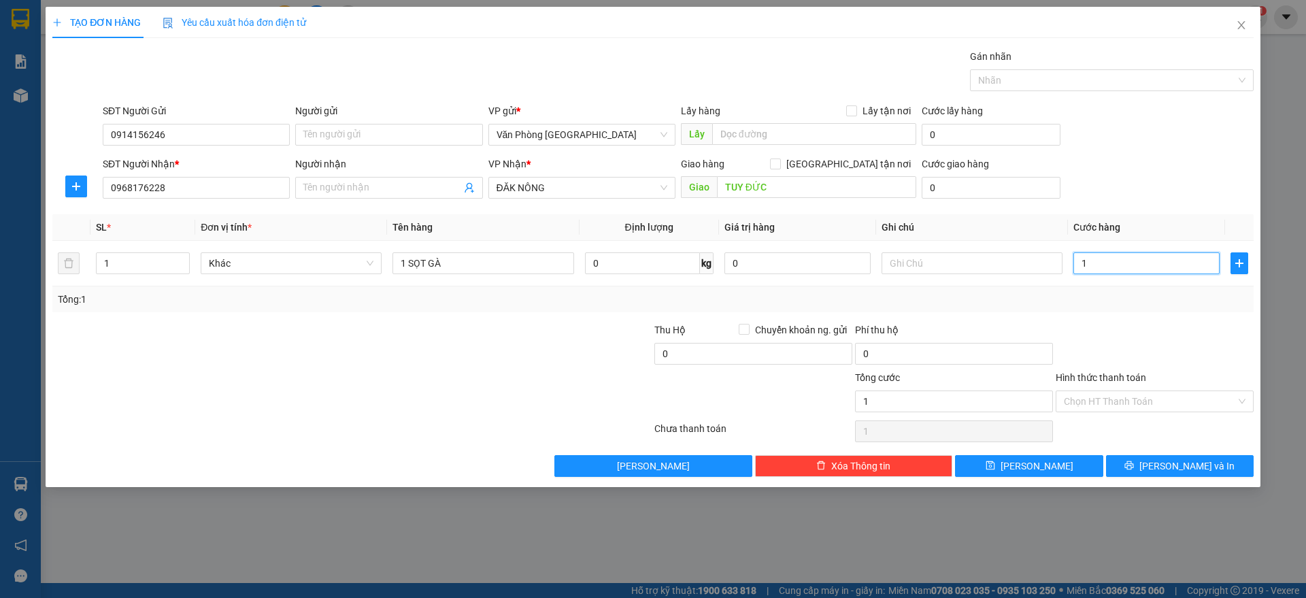
type input "15"
type input "150"
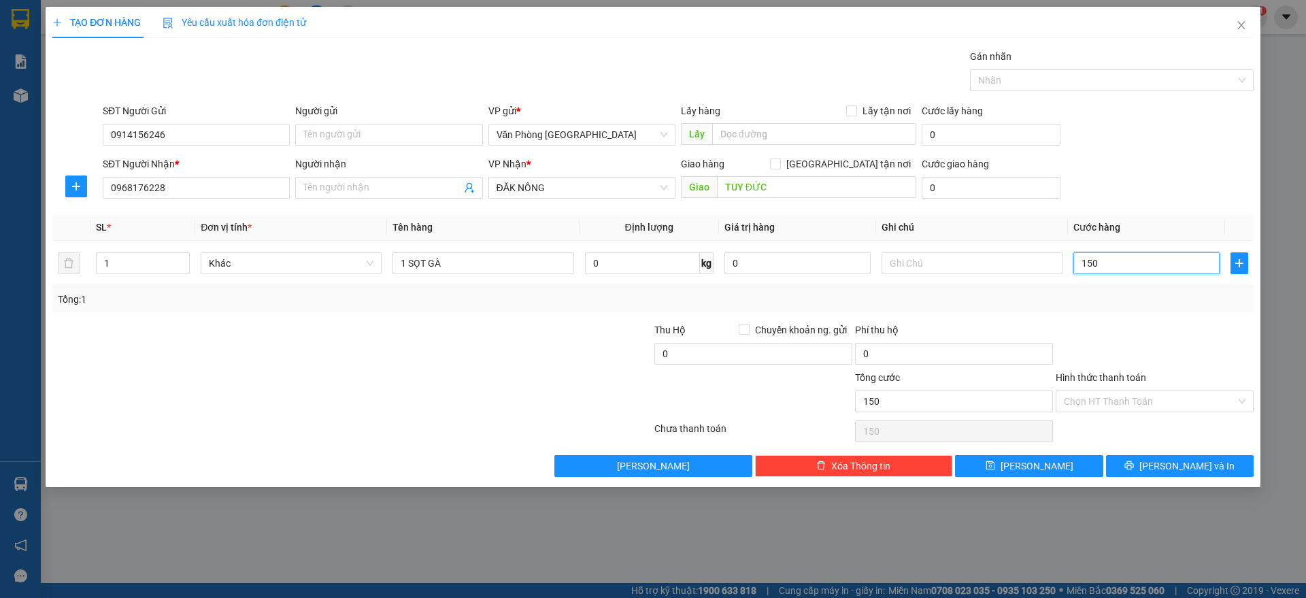
type input "1.500"
type input "15.000"
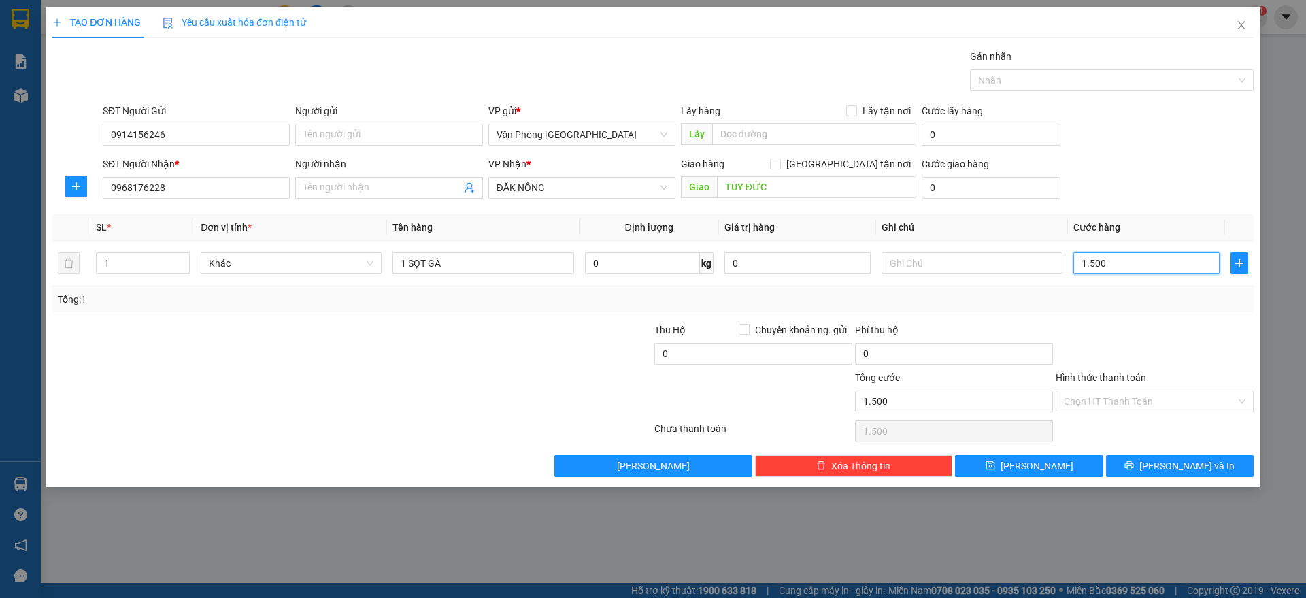
type input "15.000"
type input "150.000"
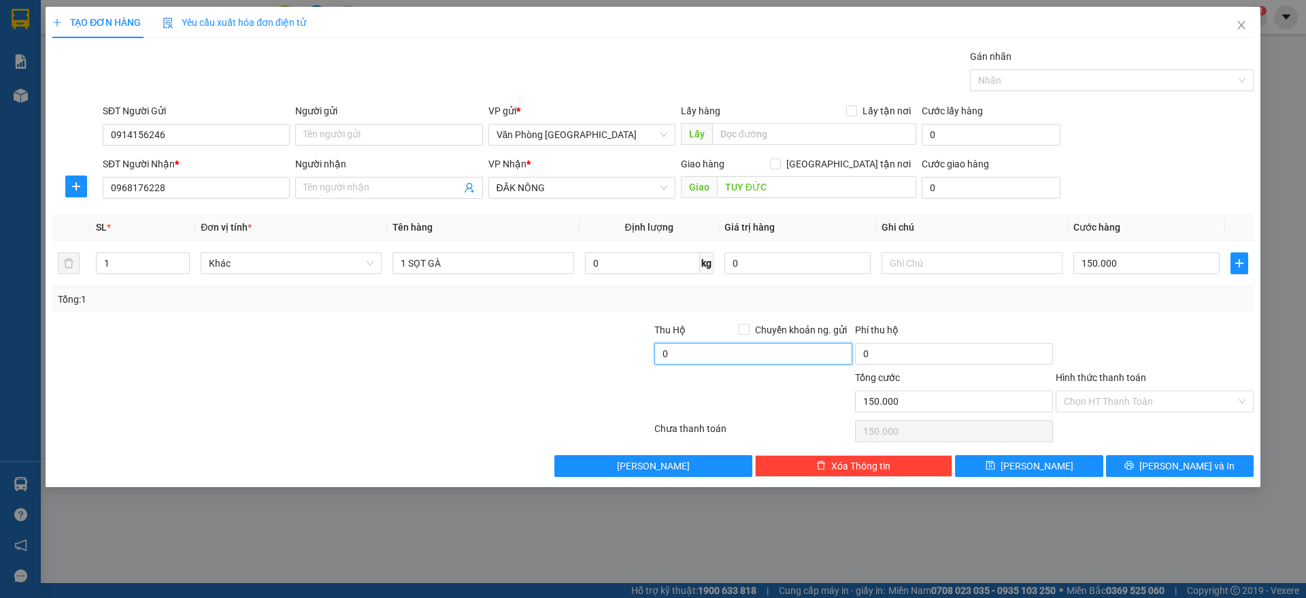
click at [711, 359] on input "0" at bounding box center [753, 354] width 198 height 22
type input "250.000"
click at [589, 324] on div at bounding box center [552, 346] width 201 height 48
click at [1101, 399] on input "Hình thức thanh toán" at bounding box center [1150, 401] width 172 height 20
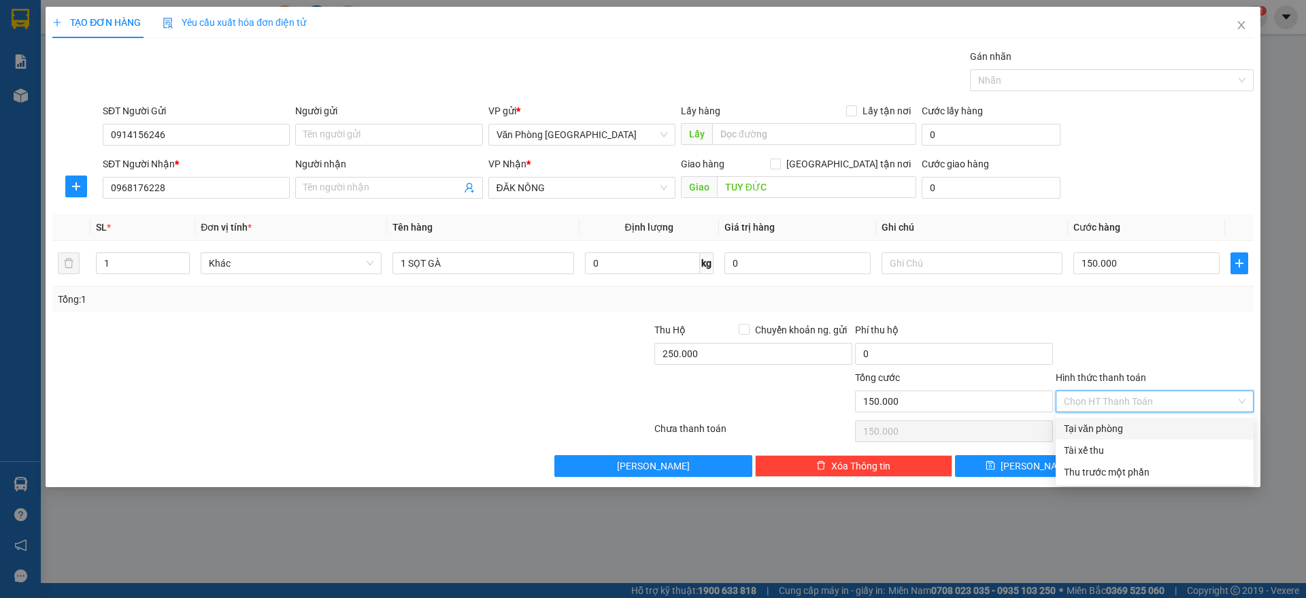
click at [1135, 362] on div at bounding box center [1154, 346] width 201 height 48
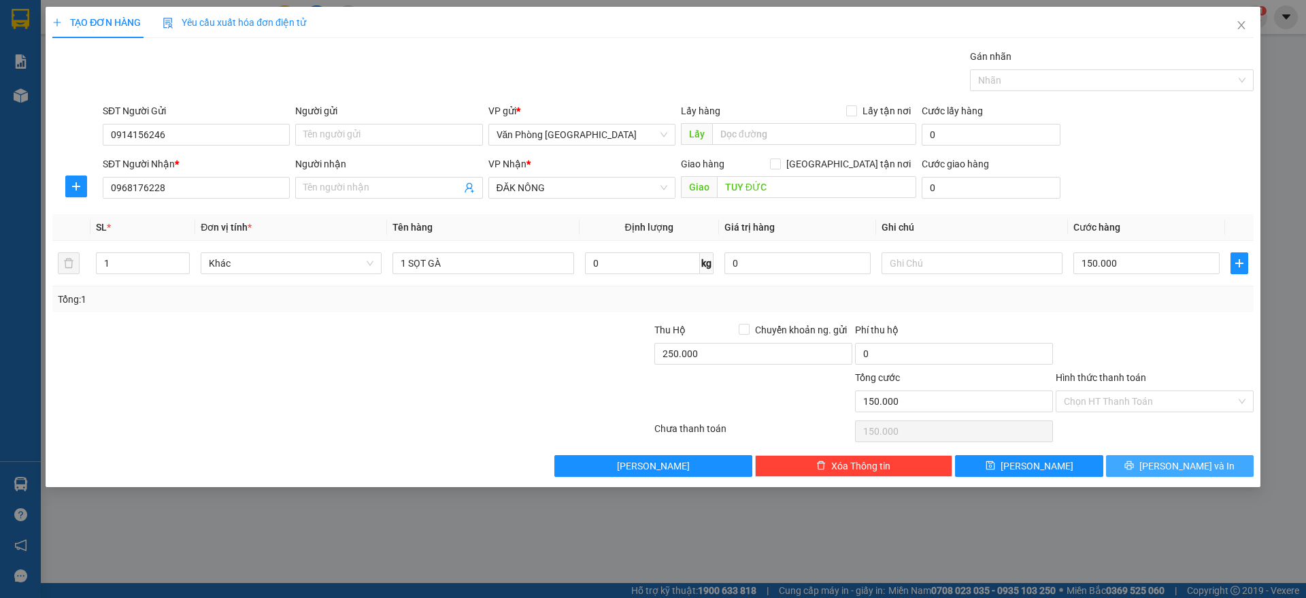
click at [1167, 462] on button "[PERSON_NAME] và In" at bounding box center [1180, 466] width 148 height 22
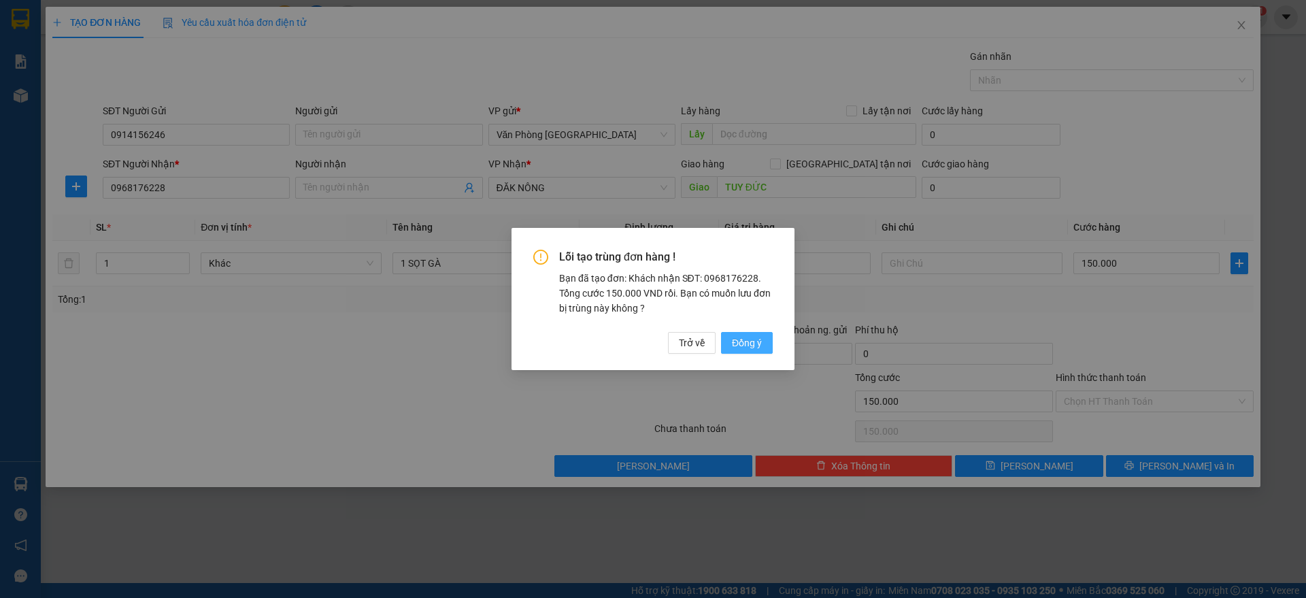
click at [747, 341] on span "Đồng ý" at bounding box center [747, 342] width 30 height 15
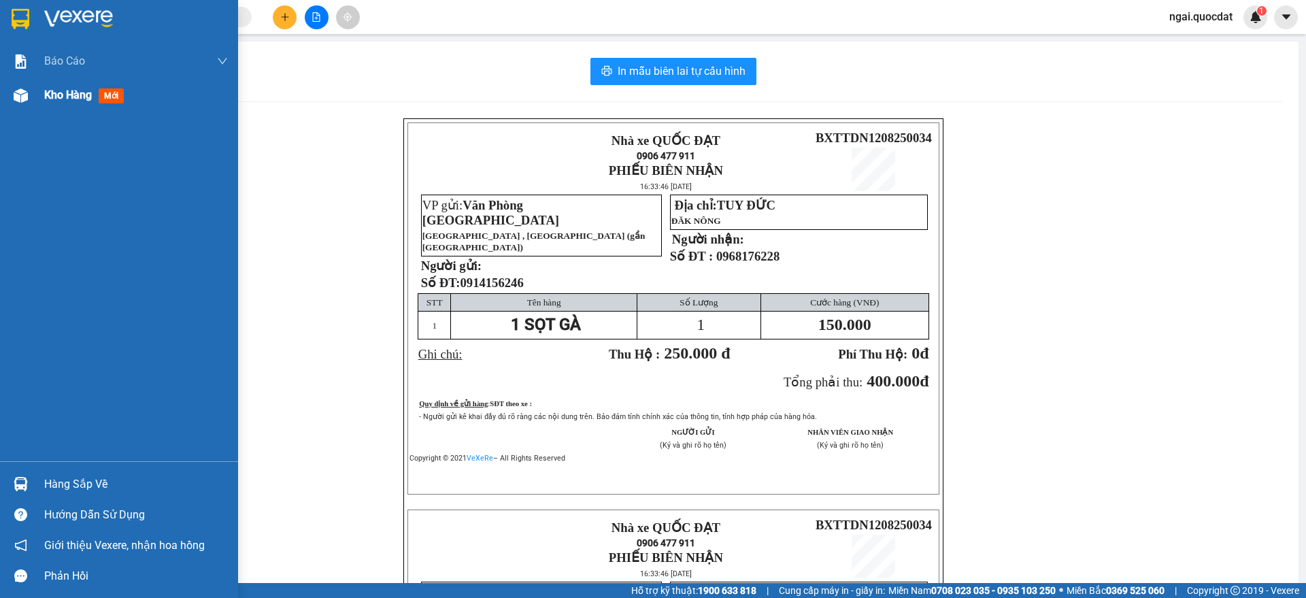
click at [58, 101] on span "Kho hàng" at bounding box center [68, 94] width 48 height 13
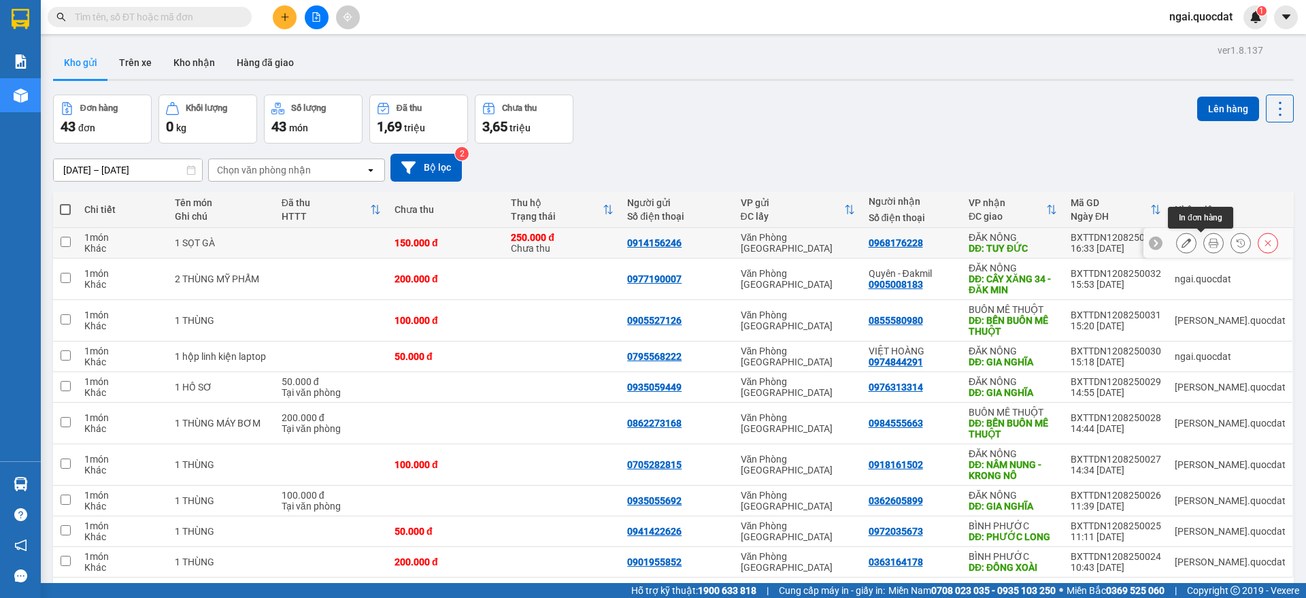
click at [1204, 237] on button at bounding box center [1213, 243] width 19 height 24
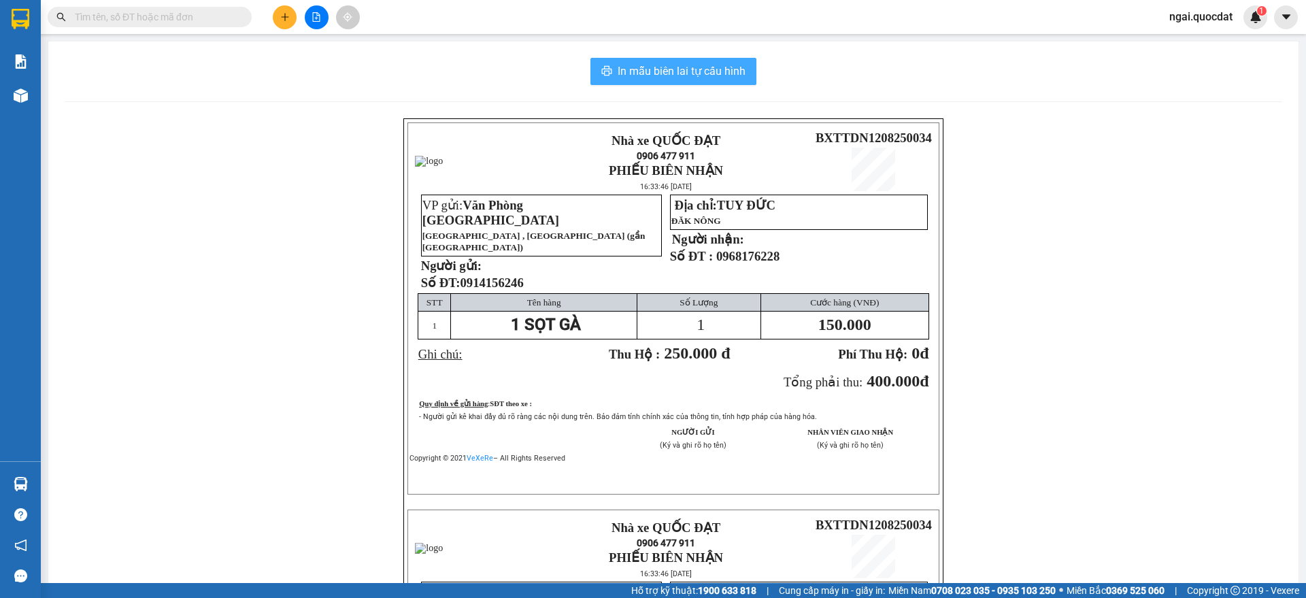
click at [716, 79] on span "In mẫu biên lai tự cấu hình" at bounding box center [682, 71] width 128 height 17
